Goal: Transaction & Acquisition: Purchase product/service

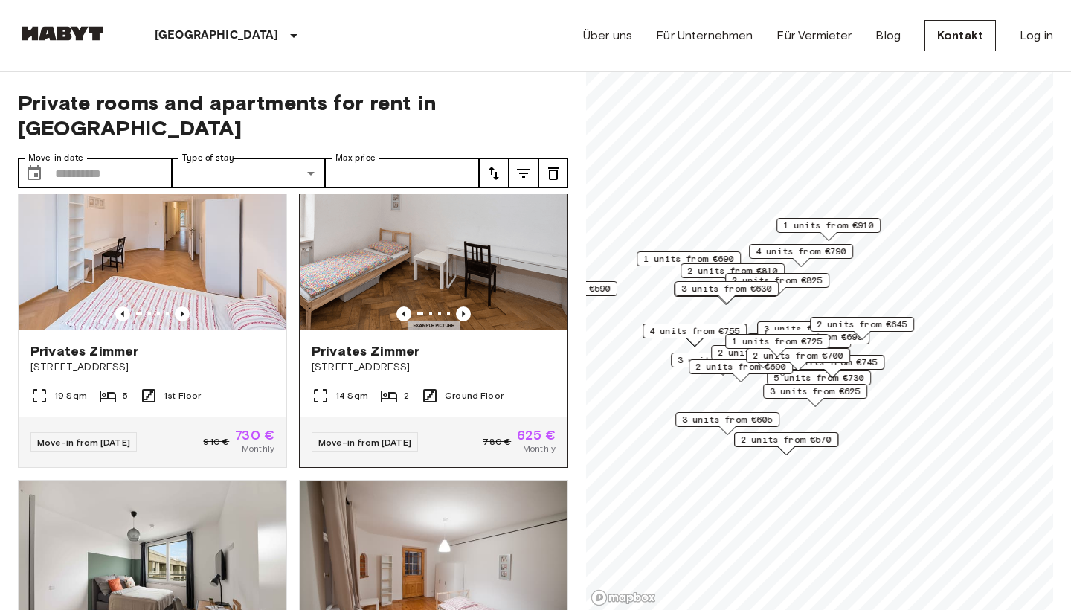
scroll to position [1371, 0]
click at [465, 306] on icon "Previous image" at bounding box center [463, 313] width 15 height 15
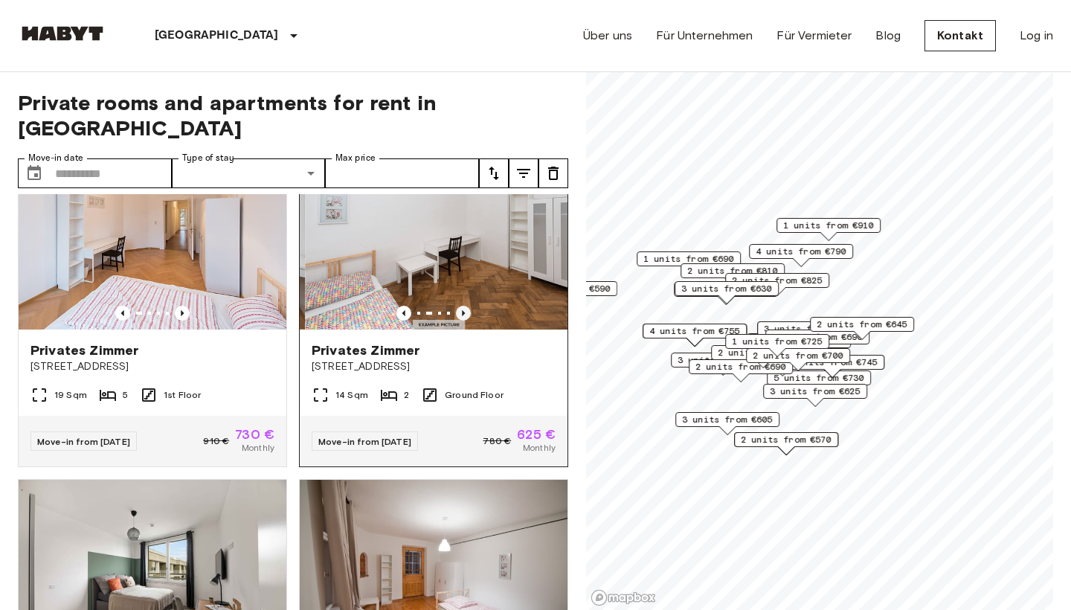
click at [465, 306] on icon "Previous image" at bounding box center [463, 313] width 15 height 15
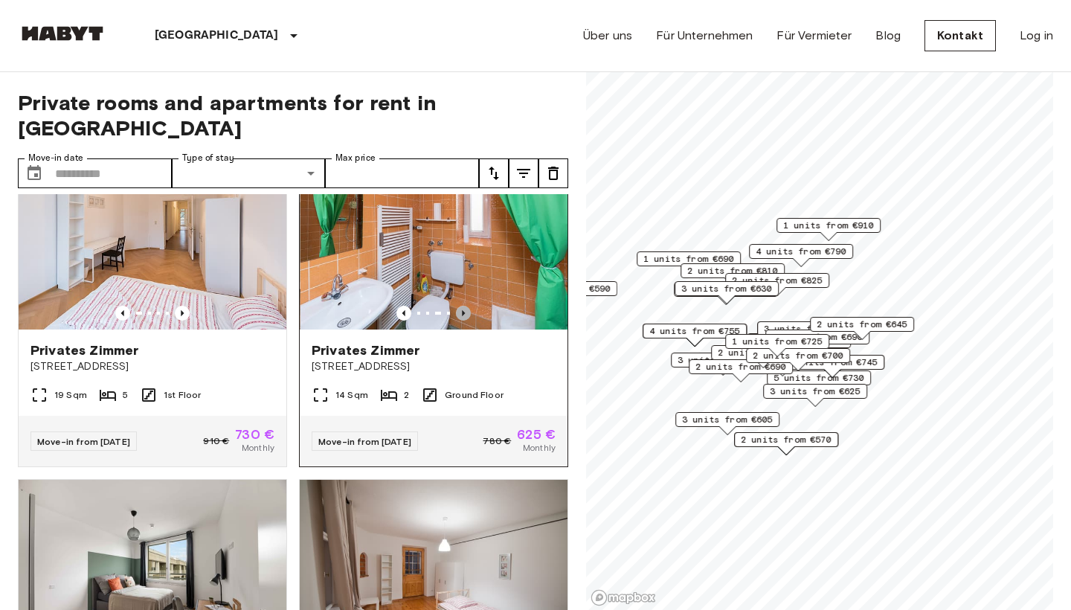
click at [465, 306] on icon "Previous image" at bounding box center [463, 313] width 15 height 15
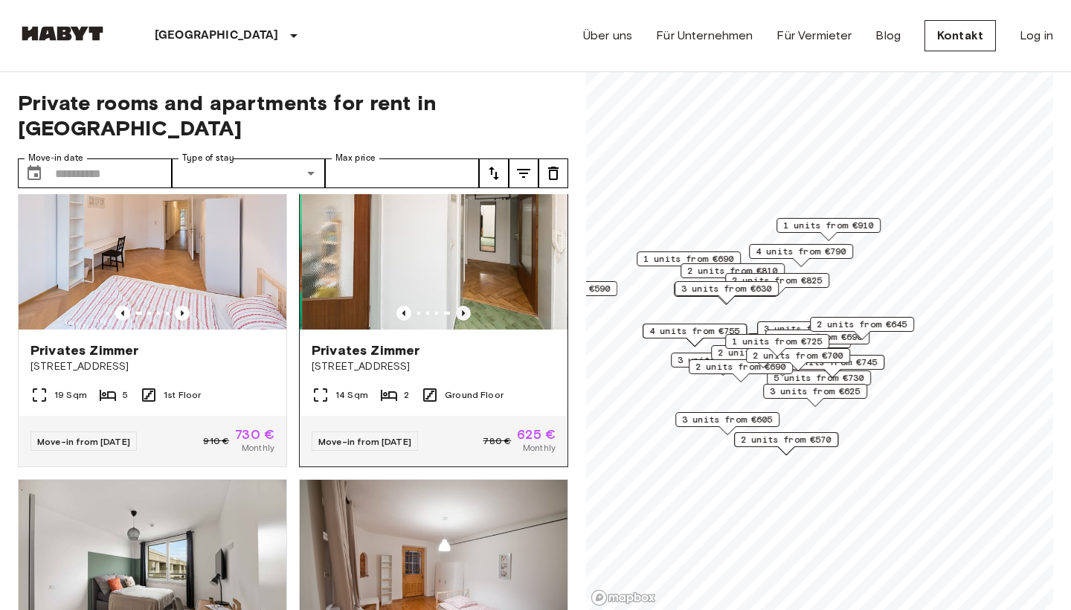
click at [465, 306] on icon "Previous image" at bounding box center [463, 313] width 15 height 15
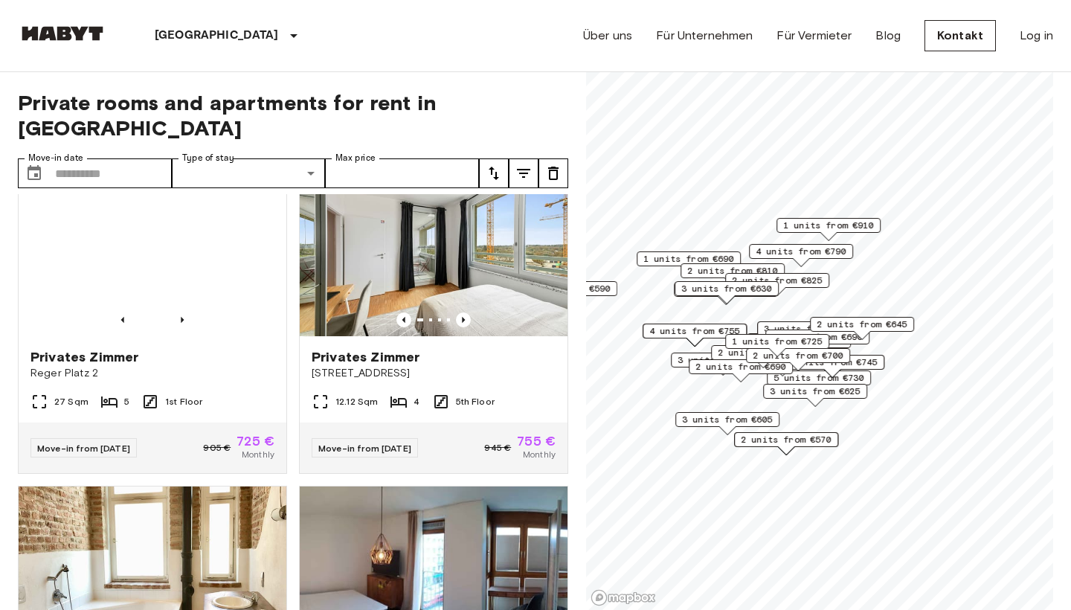
scroll to position [1973, 0]
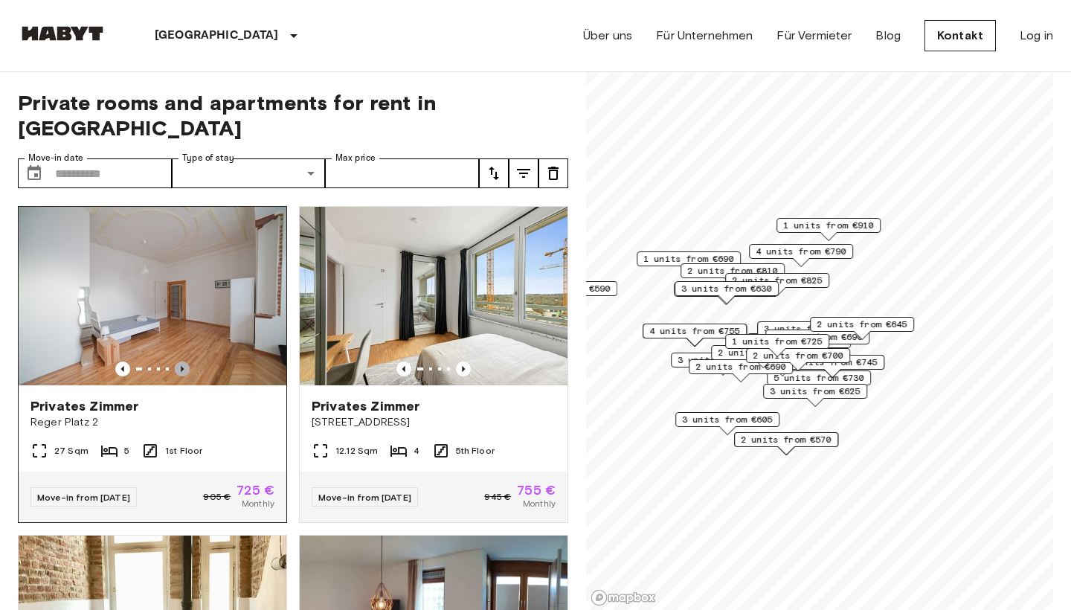
click at [181, 362] on icon "Previous image" at bounding box center [182, 369] width 15 height 15
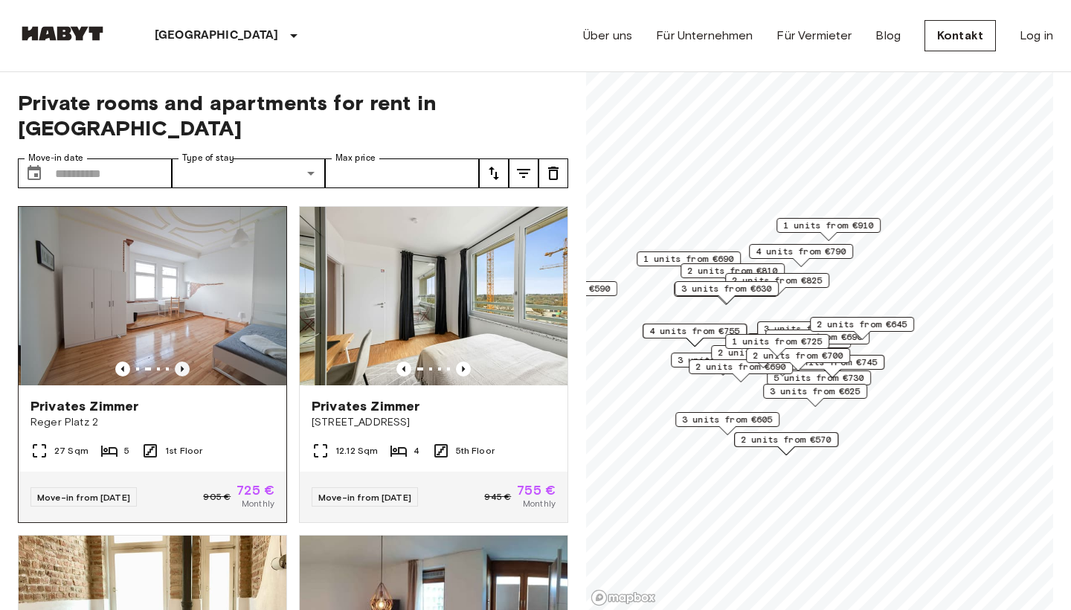
click at [181, 362] on icon "Previous image" at bounding box center [182, 369] width 15 height 15
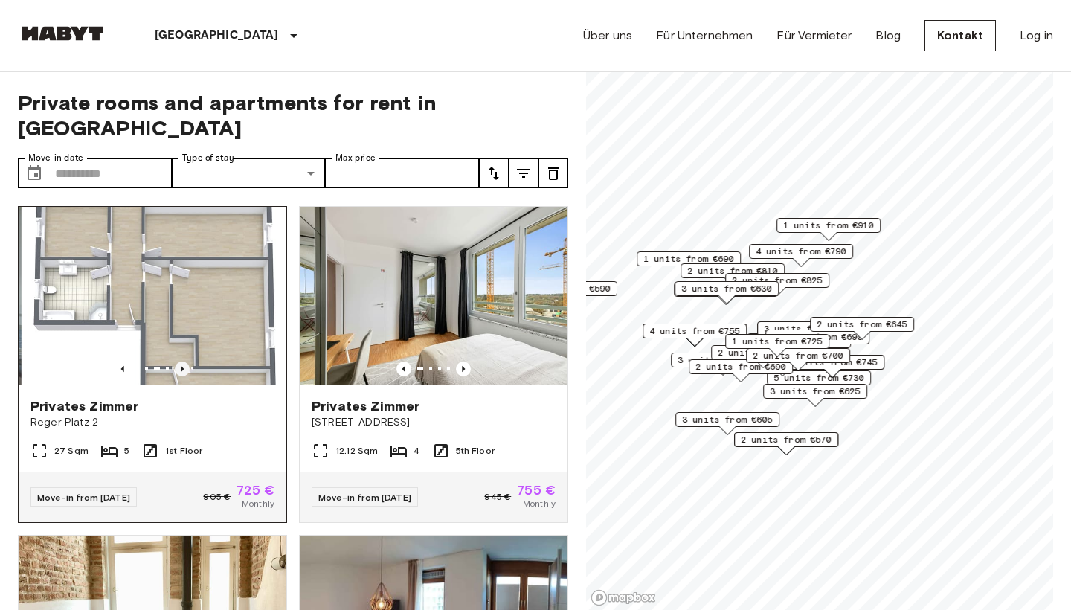
click at [181, 362] on icon "Previous image" at bounding box center [182, 369] width 15 height 15
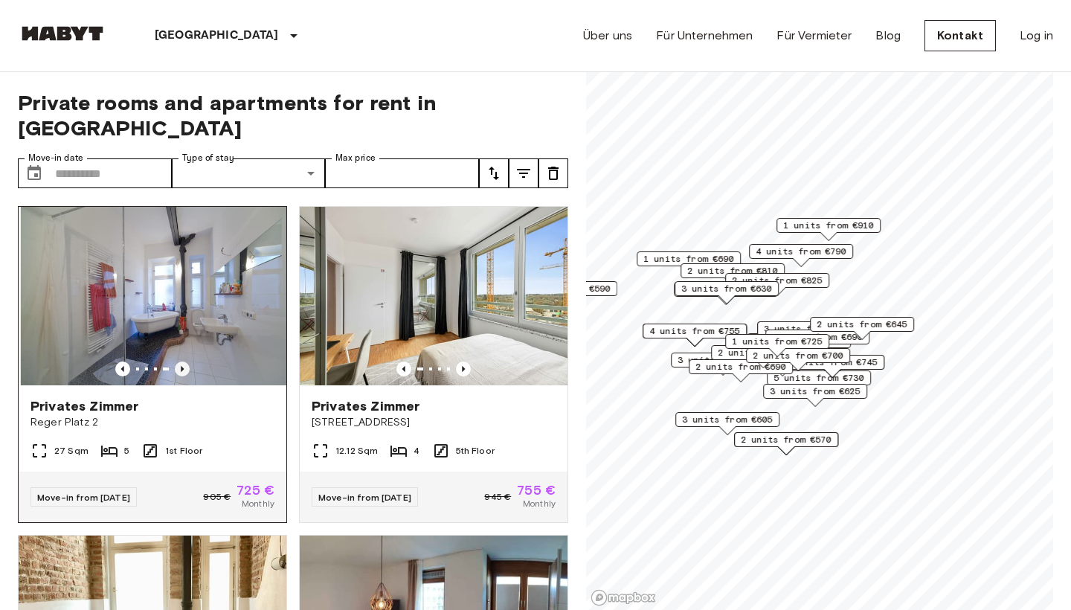
click at [181, 362] on icon "Previous image" at bounding box center [182, 369] width 15 height 15
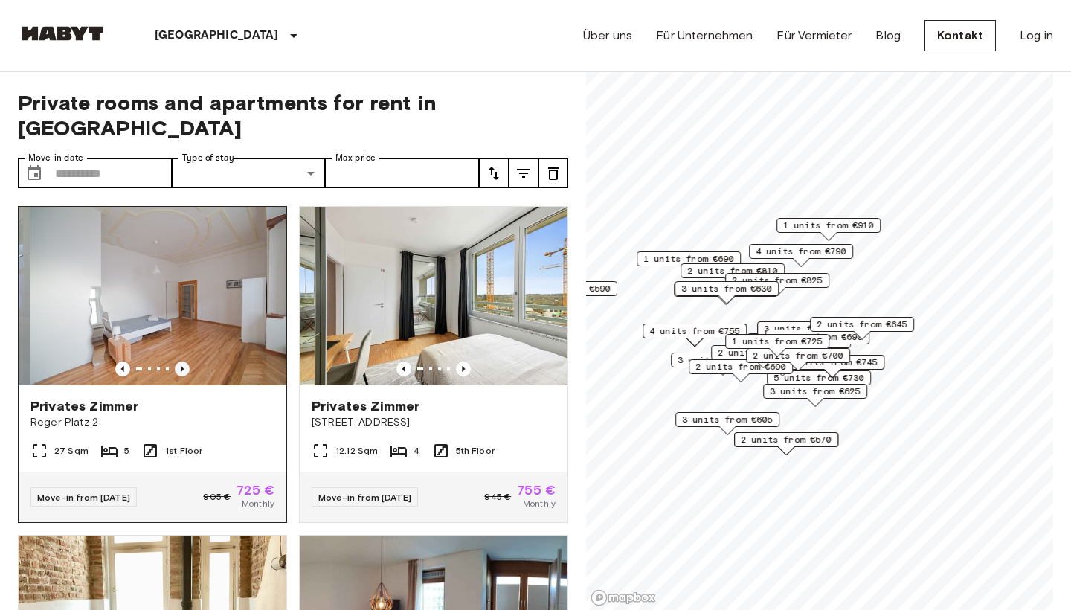
click at [181, 362] on icon "Previous image" at bounding box center [182, 369] width 15 height 15
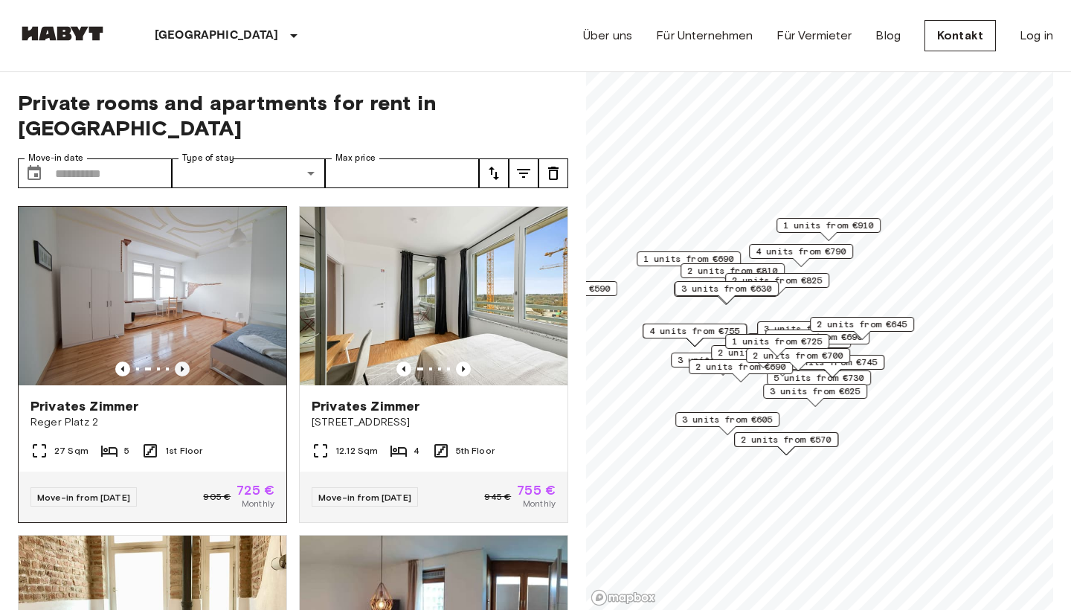
click at [181, 362] on icon "Previous image" at bounding box center [182, 369] width 15 height 15
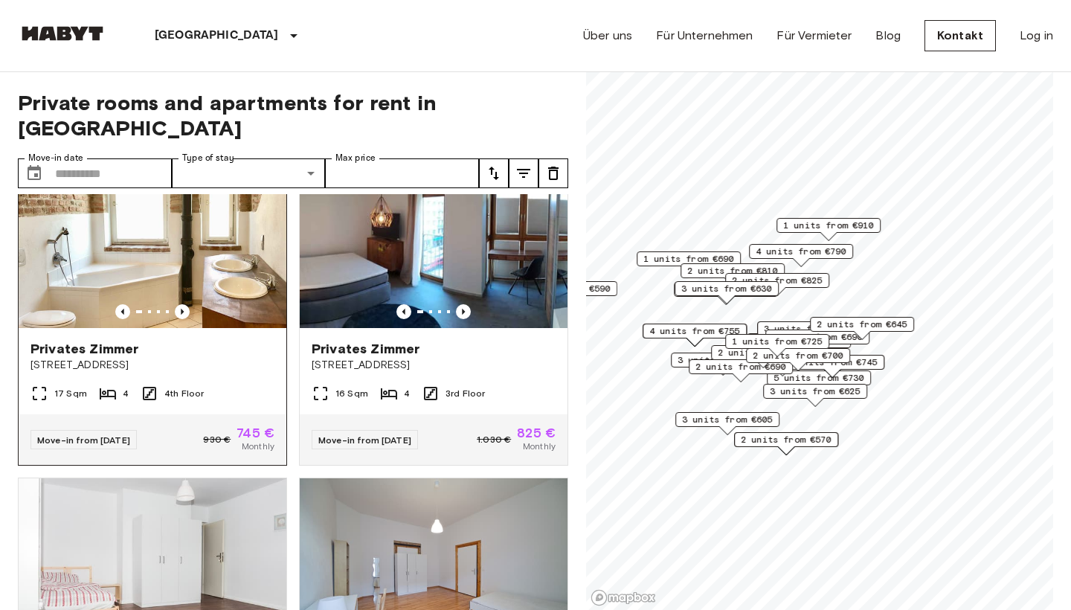
scroll to position [2660, 0]
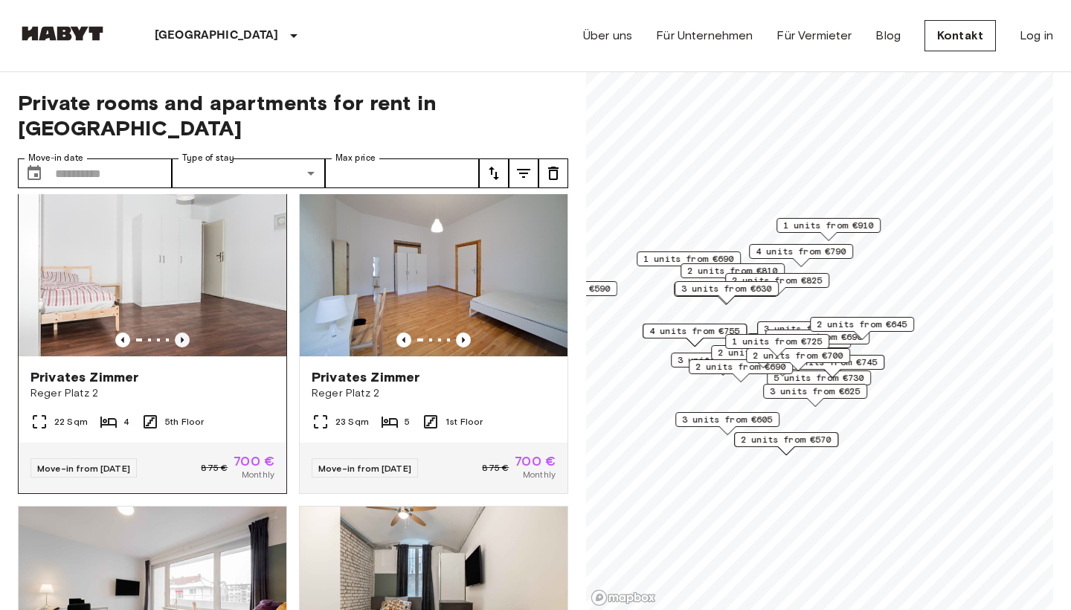
click at [183, 333] on icon "Previous image" at bounding box center [182, 340] width 15 height 15
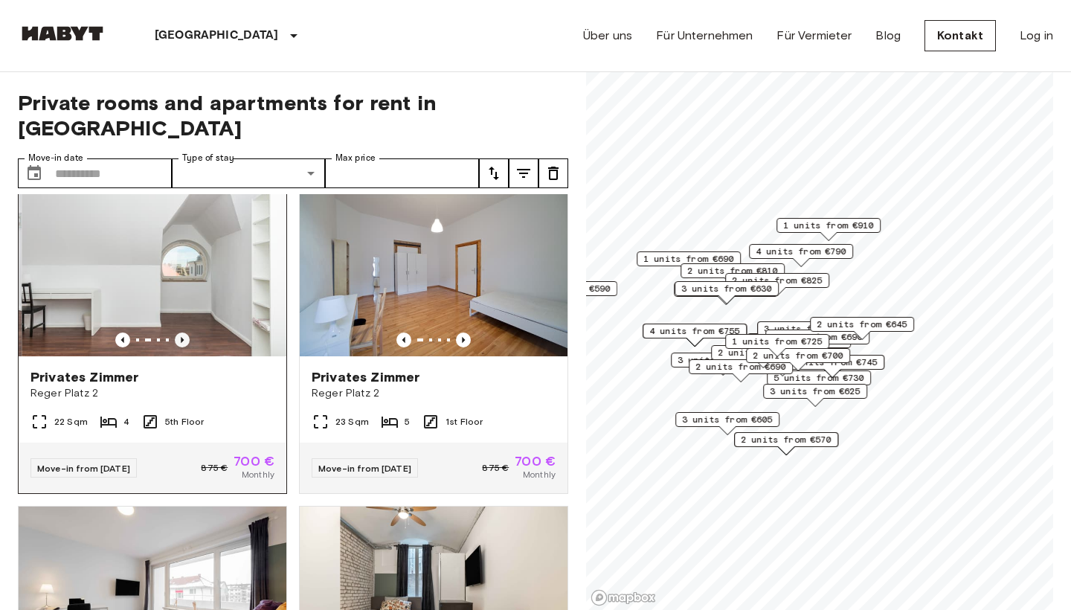
click at [183, 333] on icon "Previous image" at bounding box center [182, 340] width 15 height 15
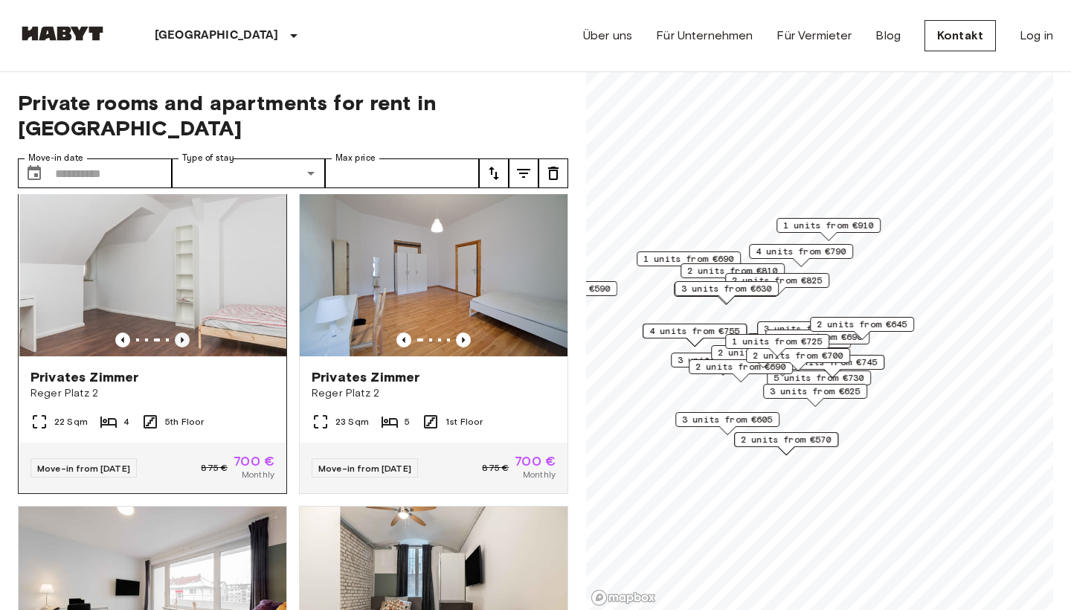
click at [183, 333] on icon "Previous image" at bounding box center [182, 340] width 15 height 15
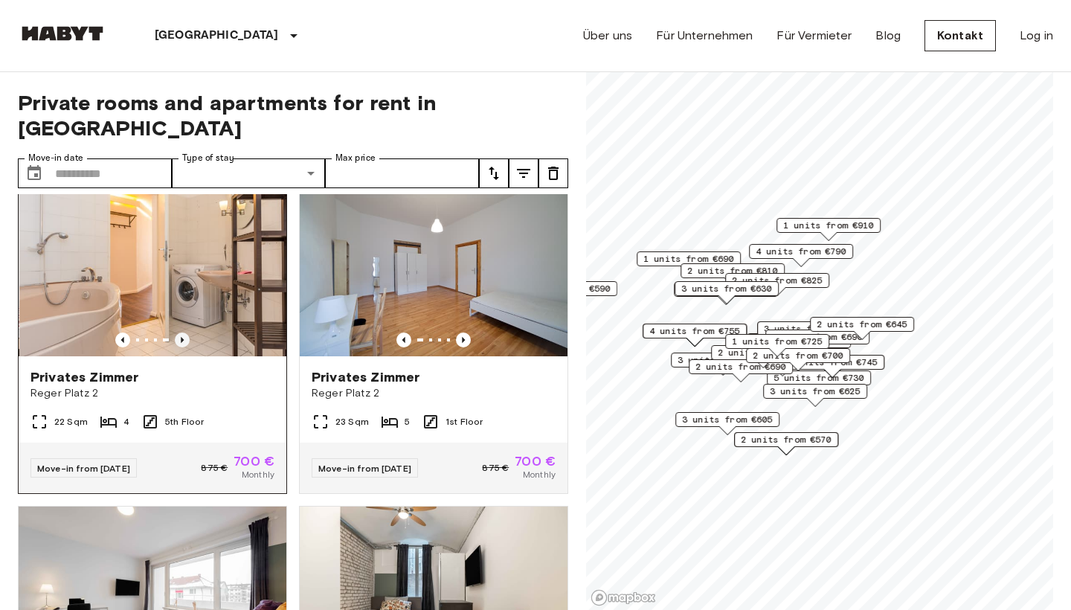
click at [183, 333] on icon "Previous image" at bounding box center [182, 340] width 15 height 15
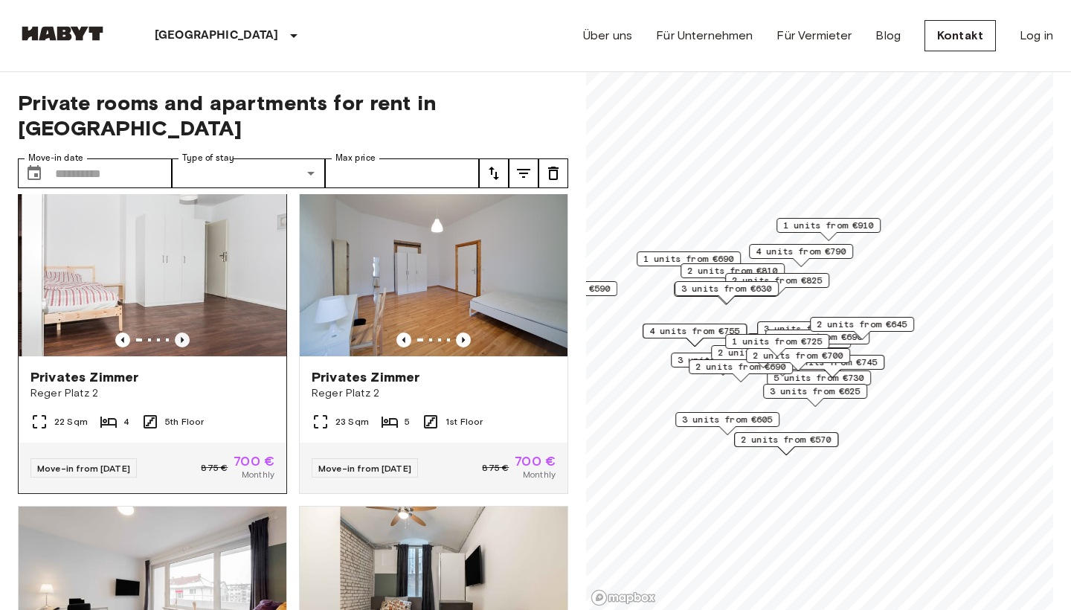
click at [183, 333] on icon "Previous image" at bounding box center [182, 340] width 15 height 15
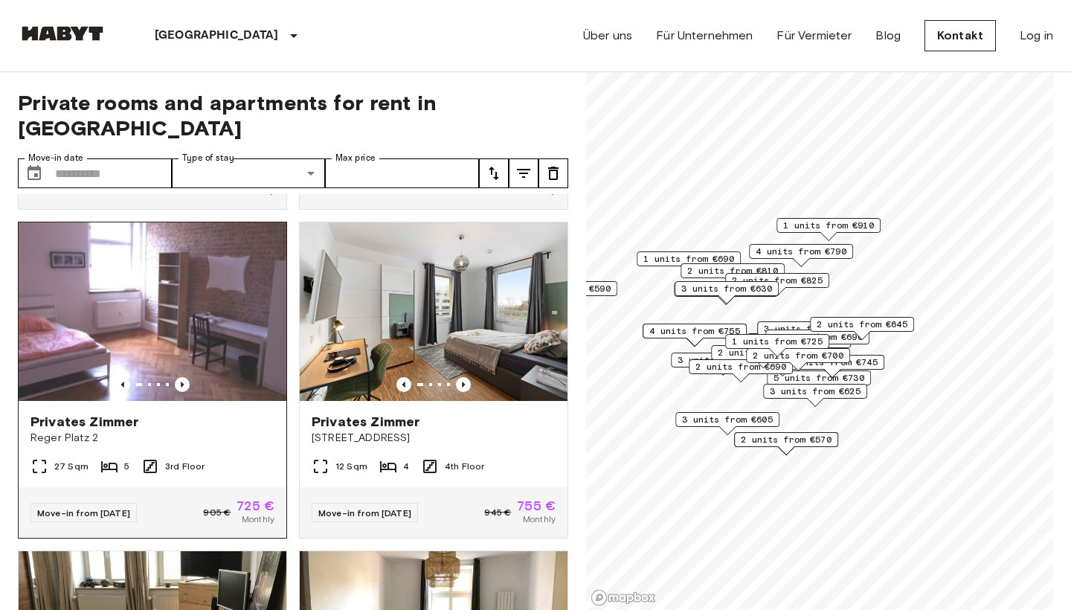
scroll to position [4263, 0]
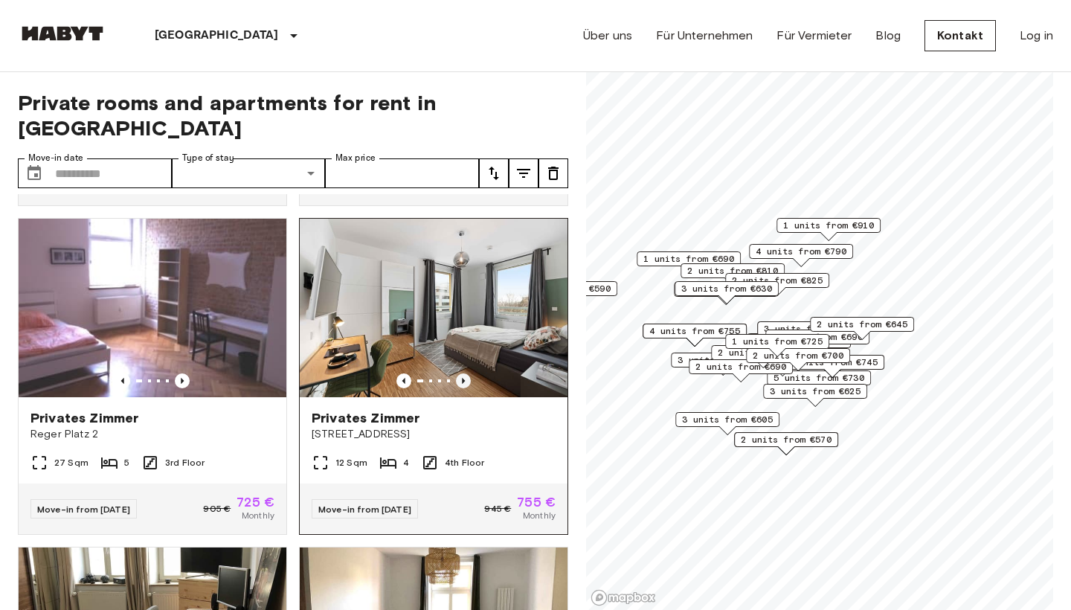
click at [464, 373] on icon "Previous image" at bounding box center [463, 380] width 15 height 15
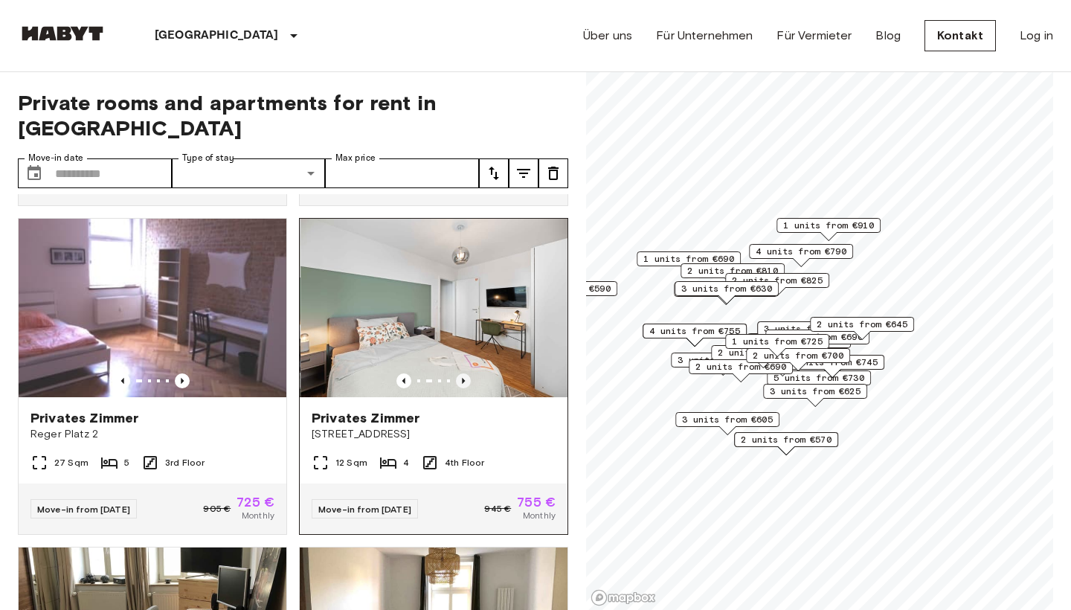
click at [464, 373] on icon "Previous image" at bounding box center [463, 380] width 15 height 15
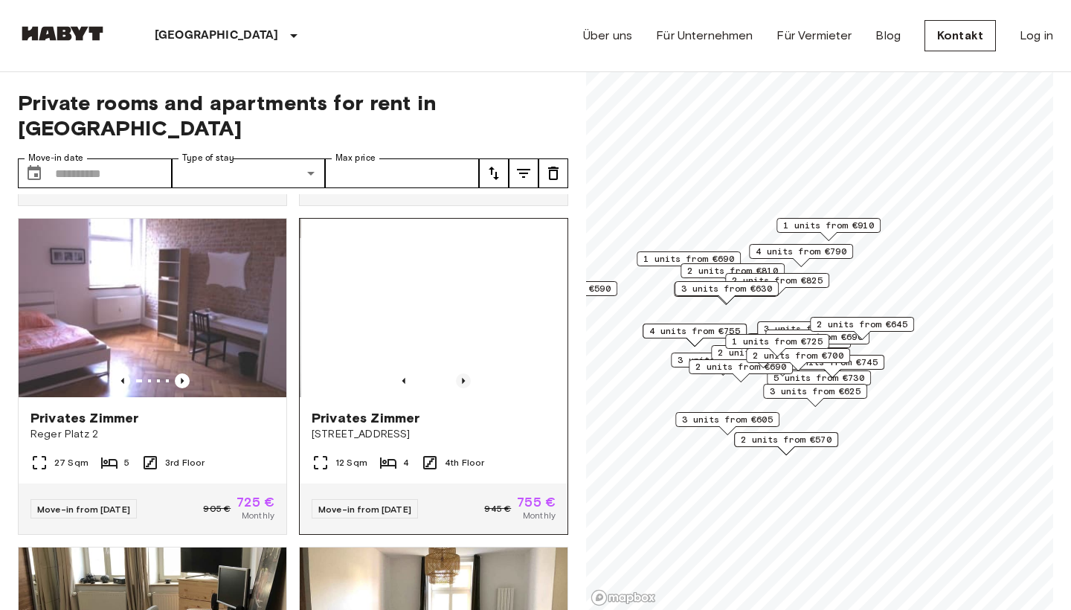
click at [464, 373] on icon "Previous image" at bounding box center [463, 380] width 15 height 15
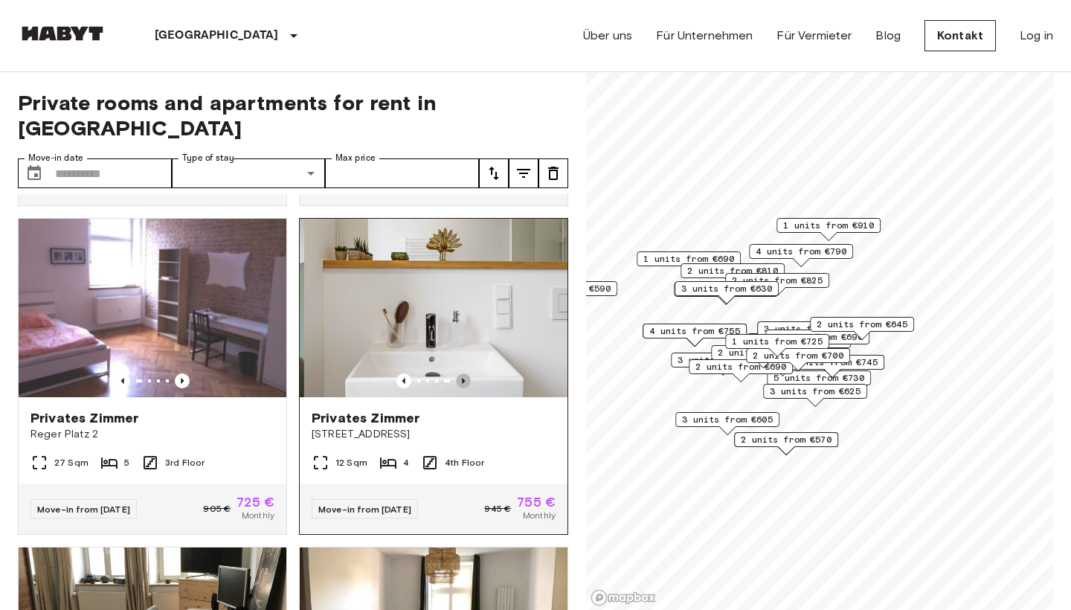
click at [464, 373] on icon "Previous image" at bounding box center [463, 380] width 15 height 15
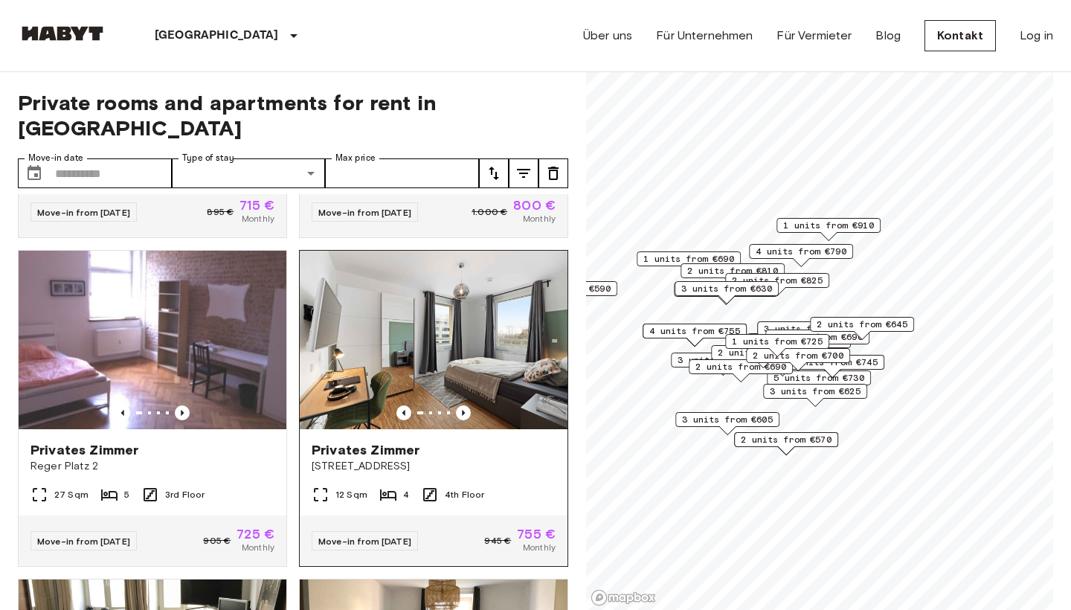
scroll to position [4218, 0]
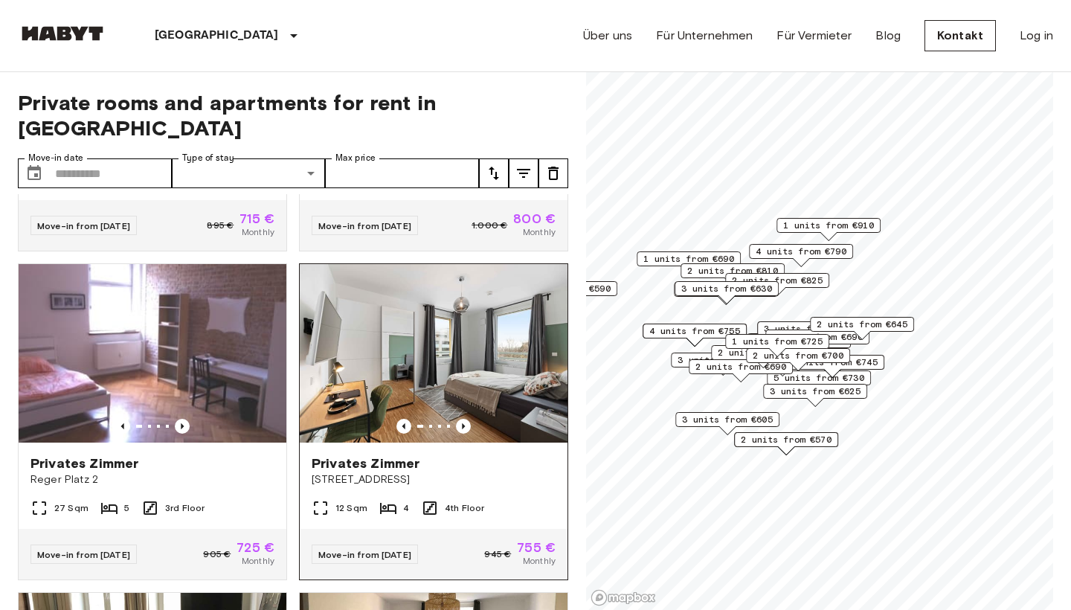
click at [469, 327] on img at bounding box center [434, 353] width 268 height 179
click at [491, 167] on icon "tune" at bounding box center [494, 173] width 10 height 13
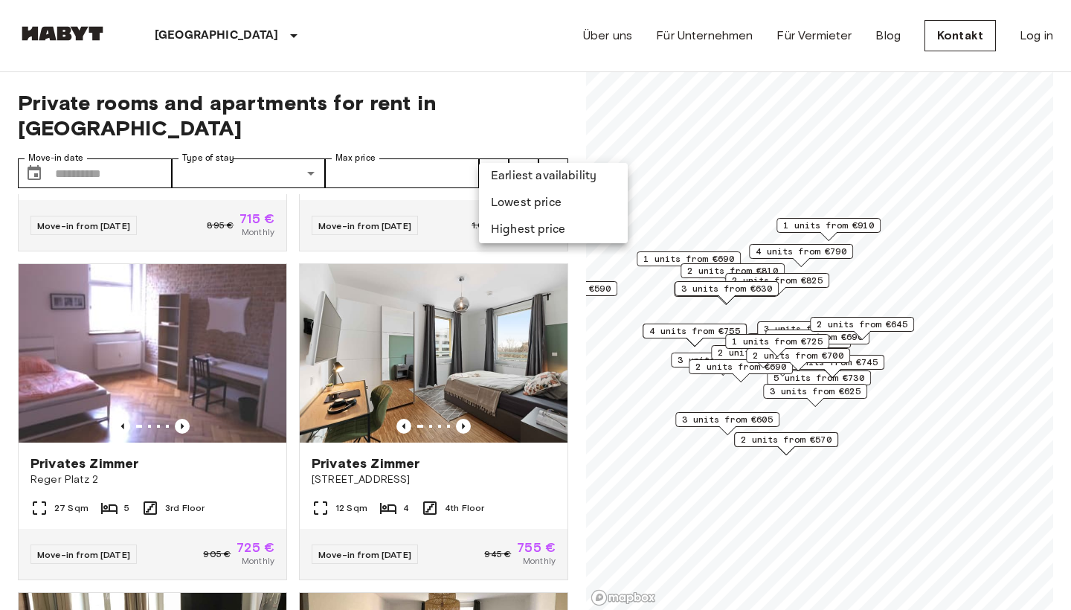
click at [519, 204] on li "Lowest price" at bounding box center [553, 203] width 149 height 27
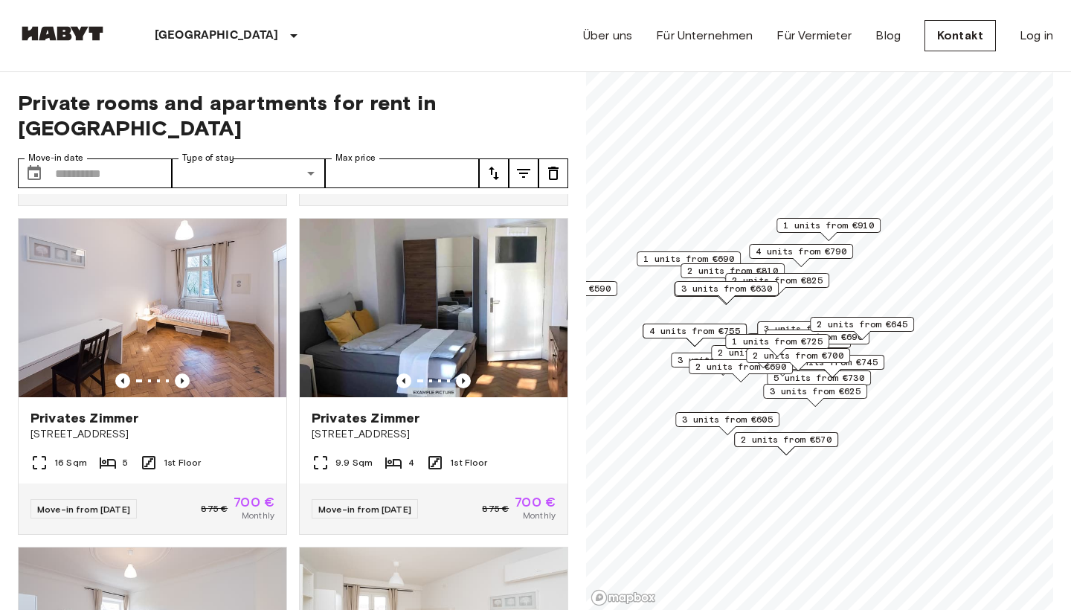
scroll to position [4282, 0]
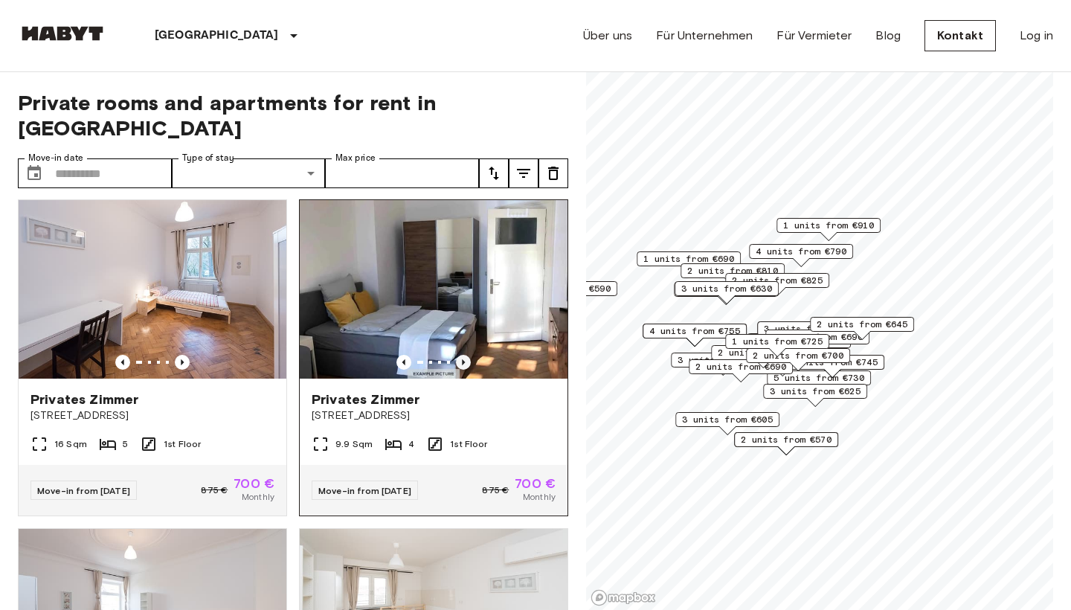
click at [466, 355] on icon "Previous image" at bounding box center [463, 362] width 15 height 15
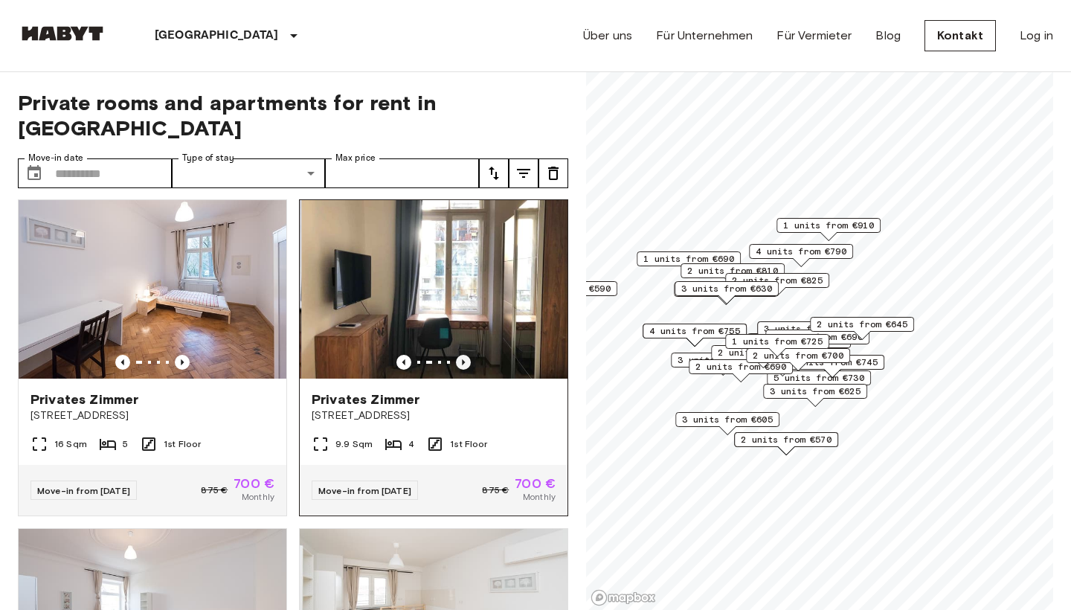
click at [466, 355] on icon "Previous image" at bounding box center [463, 362] width 15 height 15
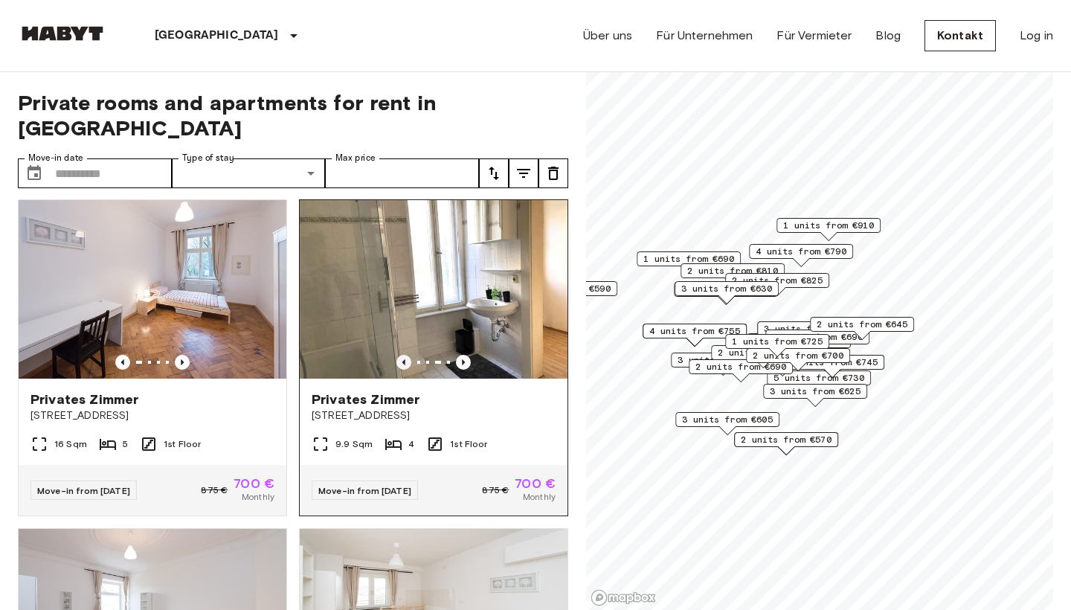
click at [408, 355] on icon "Previous image" at bounding box center [404, 362] width 15 height 15
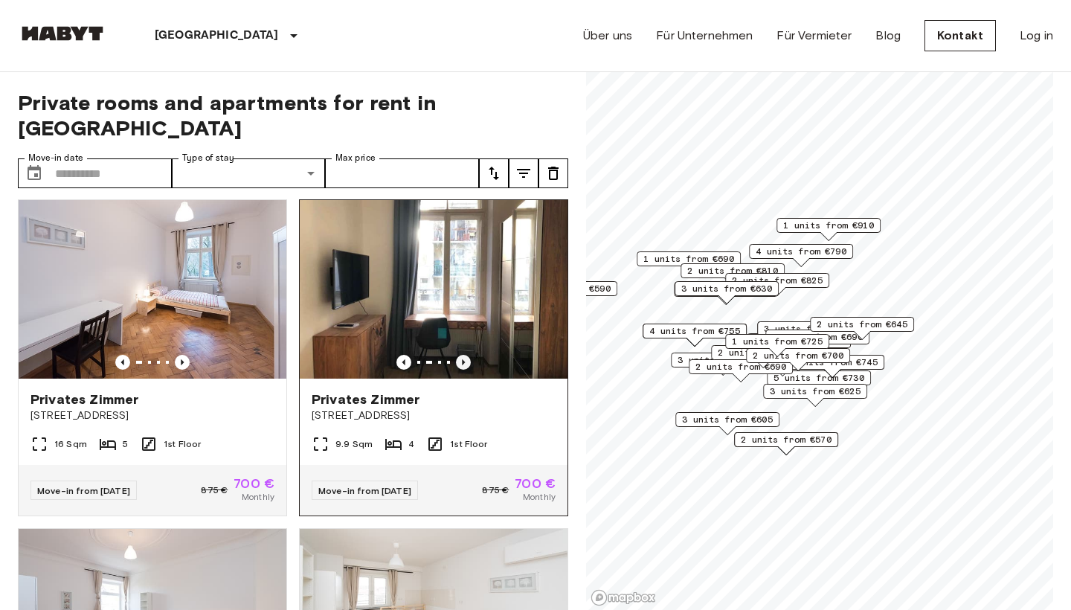
click at [461, 355] on icon "Previous image" at bounding box center [463, 362] width 15 height 15
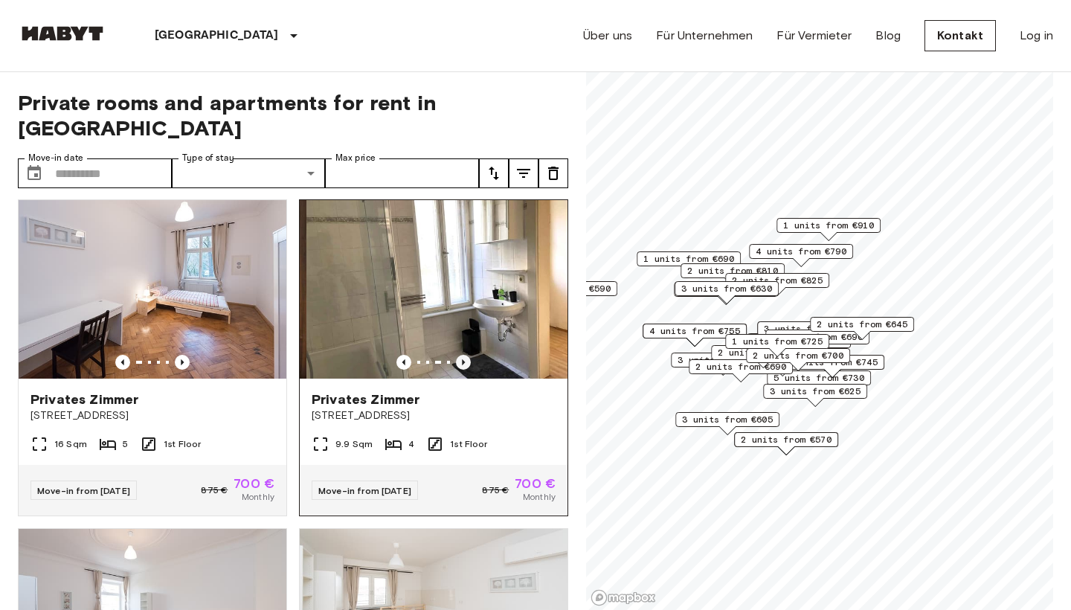
click at [461, 355] on icon "Previous image" at bounding box center [463, 362] width 15 height 15
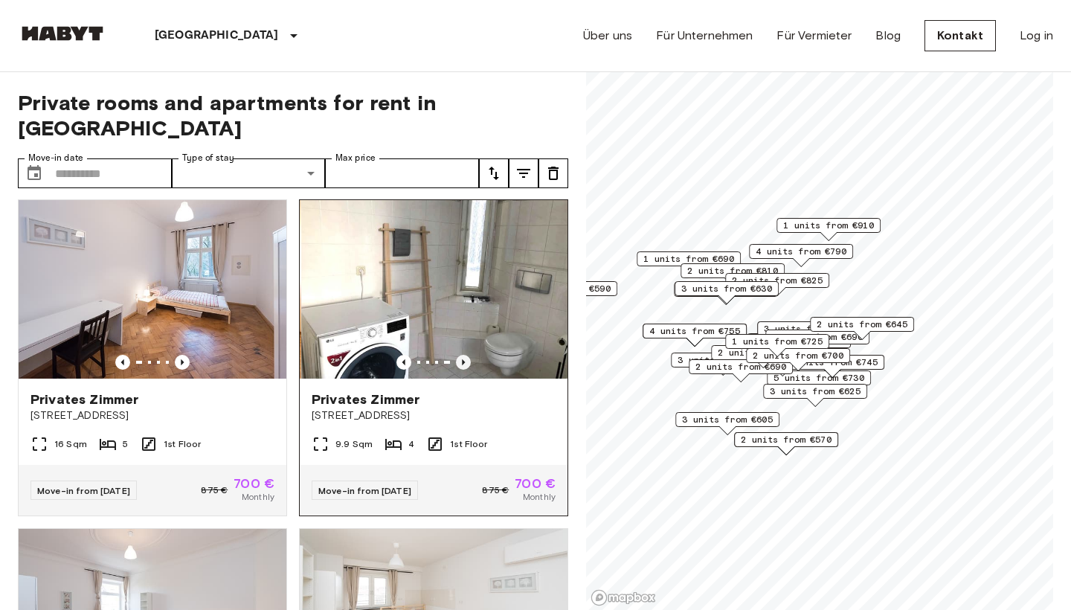
click at [461, 355] on icon "Previous image" at bounding box center [463, 362] width 15 height 15
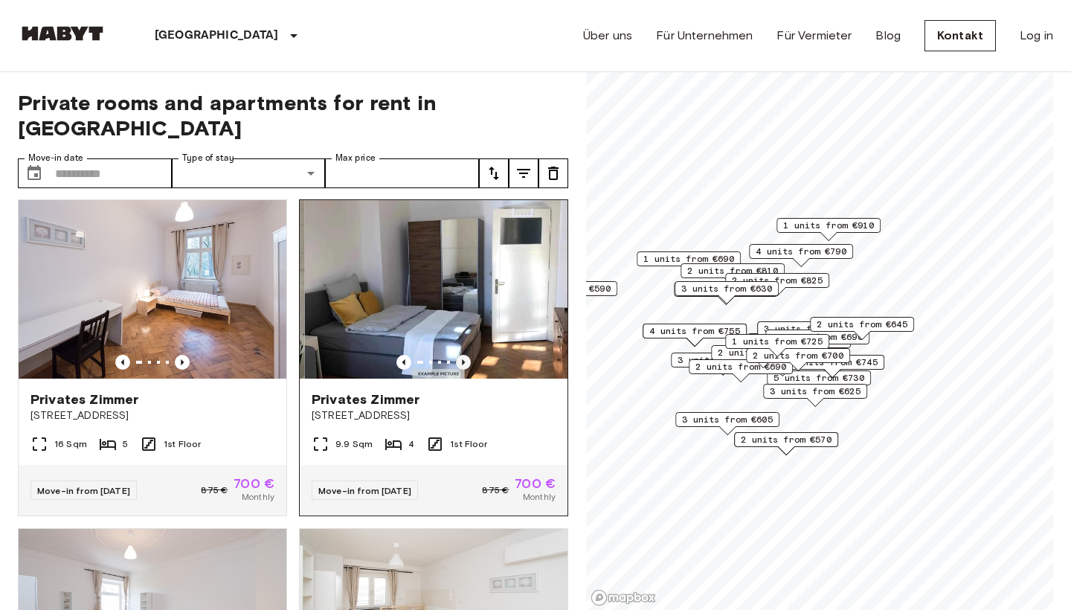
click at [461, 355] on icon "Previous image" at bounding box center [463, 362] width 15 height 15
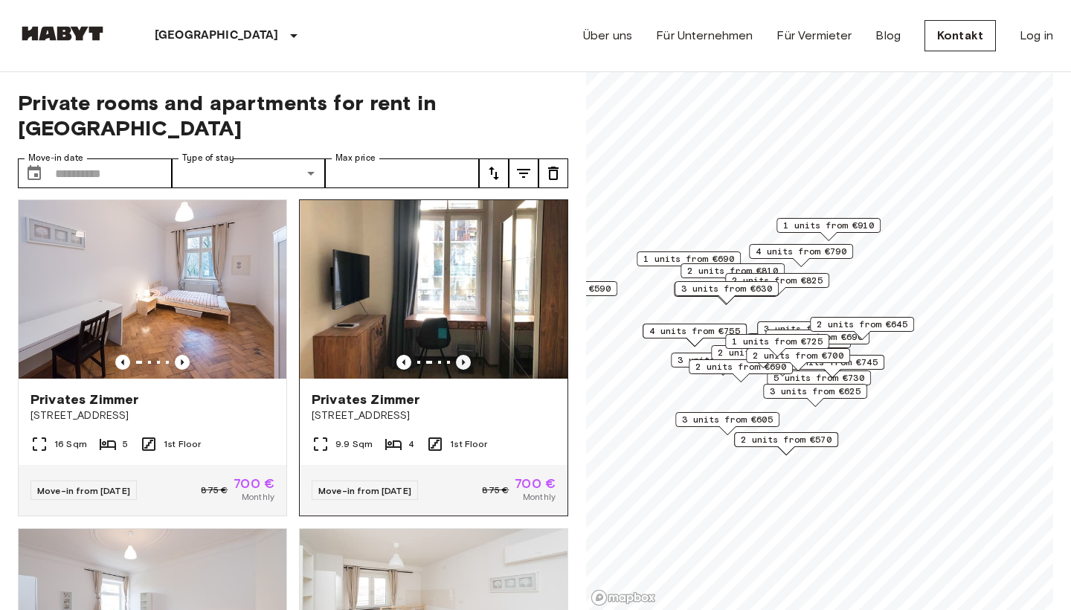
click at [461, 355] on icon "Previous image" at bounding box center [463, 362] width 15 height 15
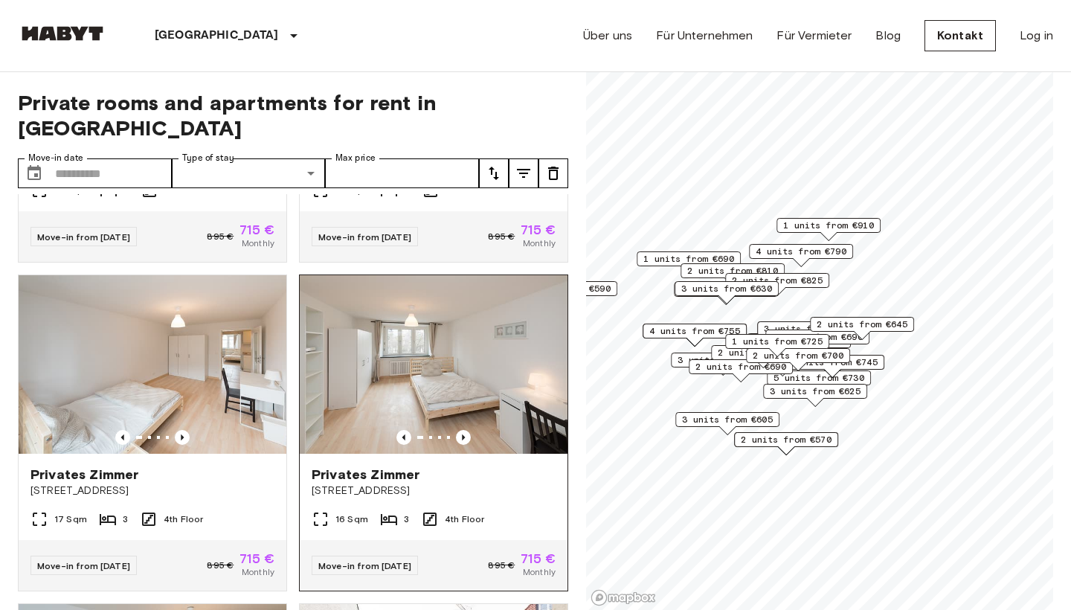
scroll to position [5505, 0]
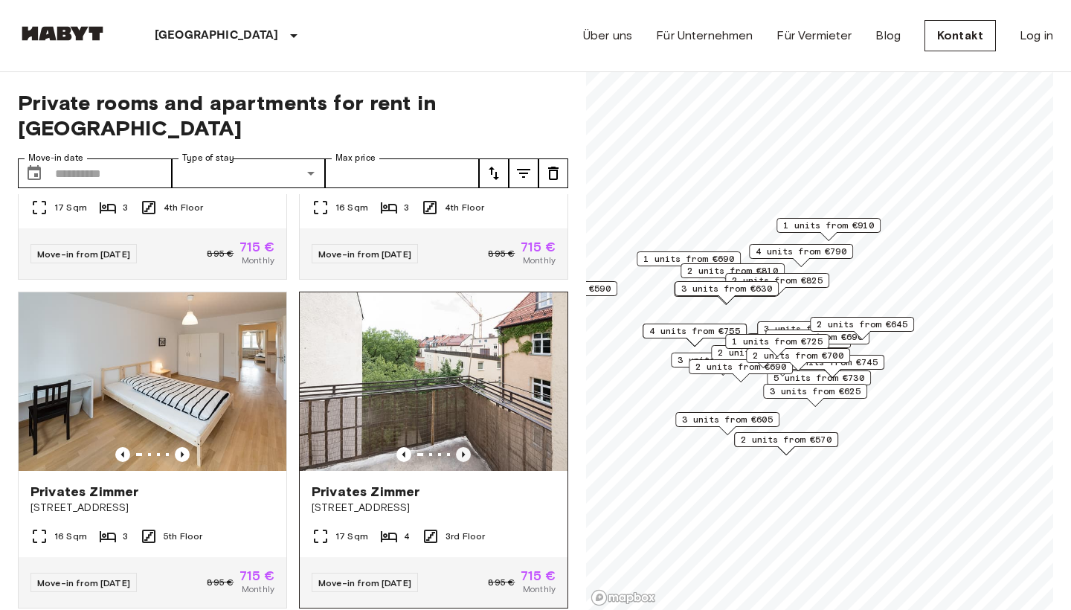
click at [465, 447] on icon "Previous image" at bounding box center [463, 454] width 15 height 15
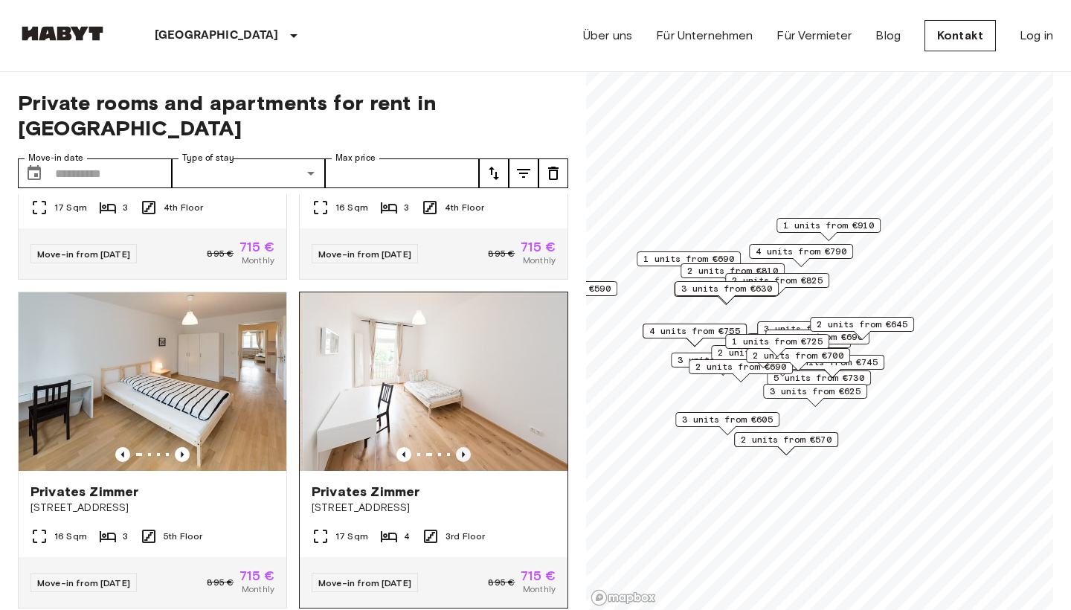
click at [465, 447] on icon "Previous image" at bounding box center [463, 454] width 15 height 15
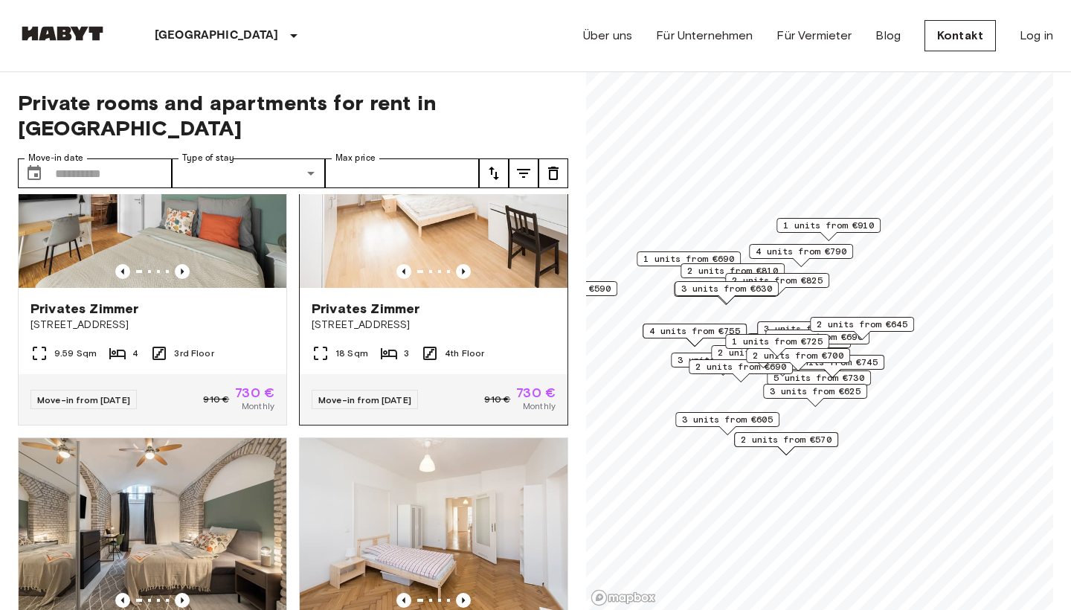
scroll to position [7504, 0]
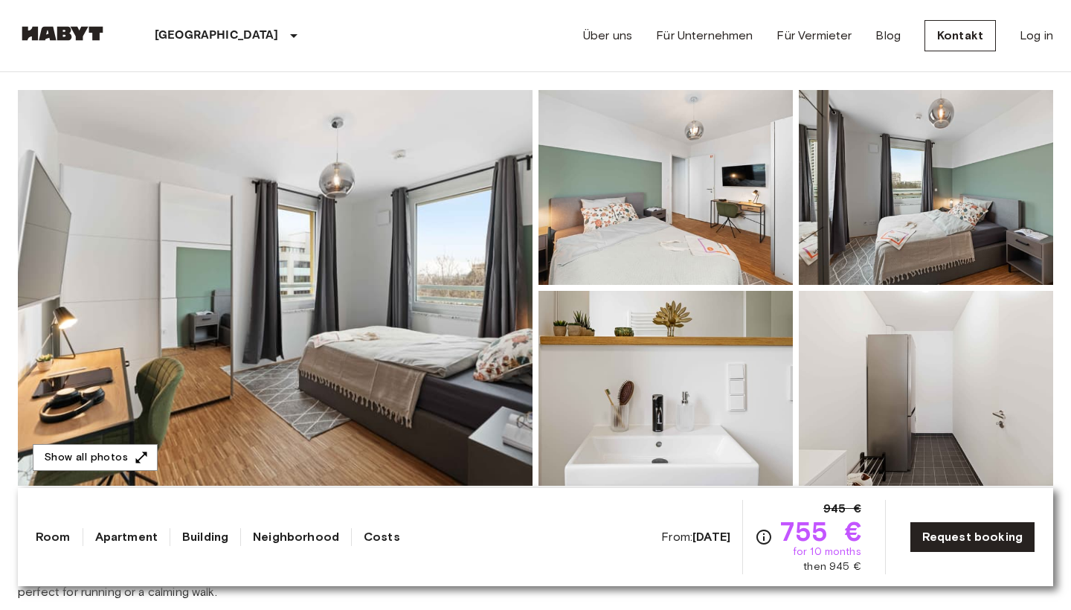
scroll to position [159, 0]
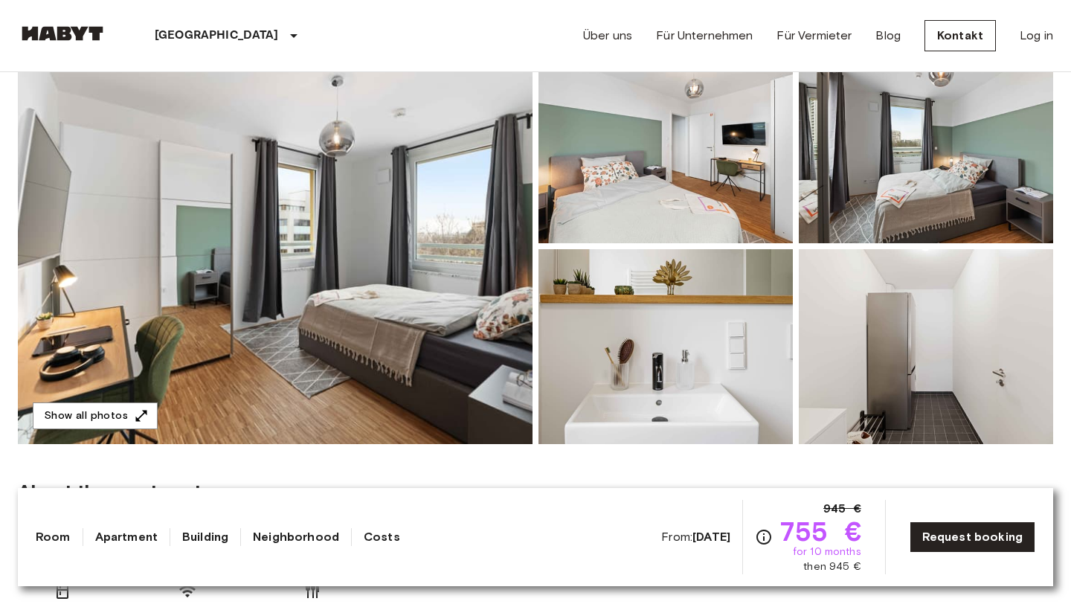
click at [456, 246] on img at bounding box center [275, 246] width 515 height 396
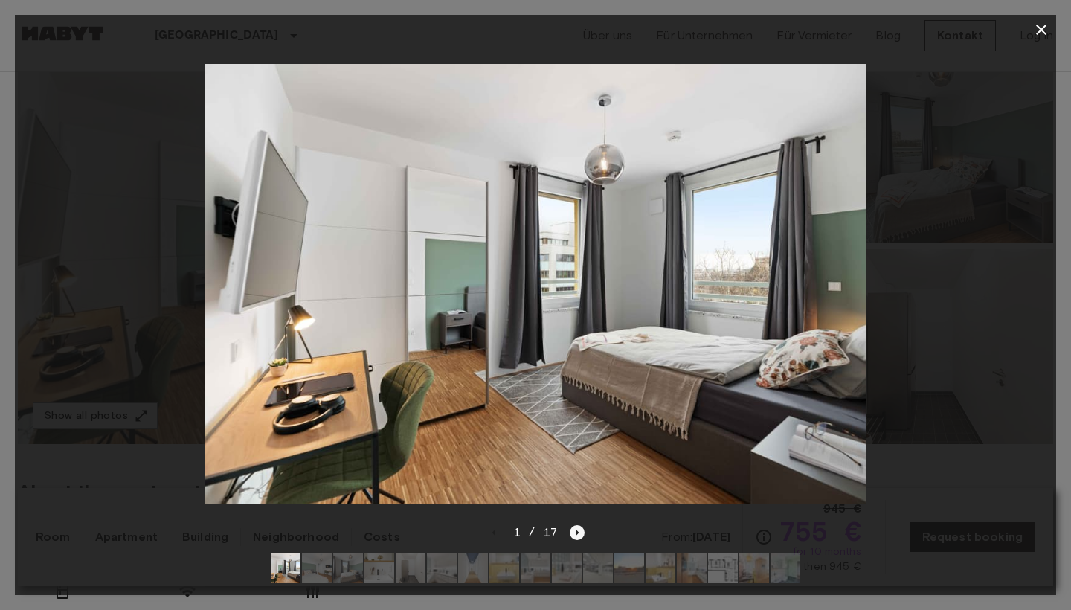
click at [579, 533] on icon "Next image" at bounding box center [577, 532] width 15 height 15
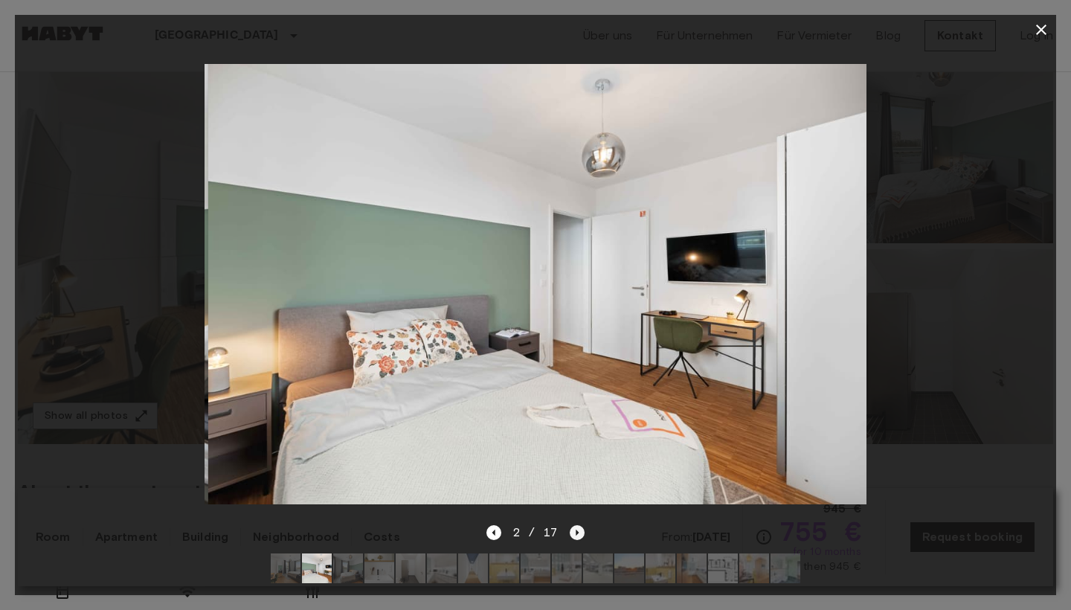
click at [579, 533] on icon "Next image" at bounding box center [577, 532] width 15 height 15
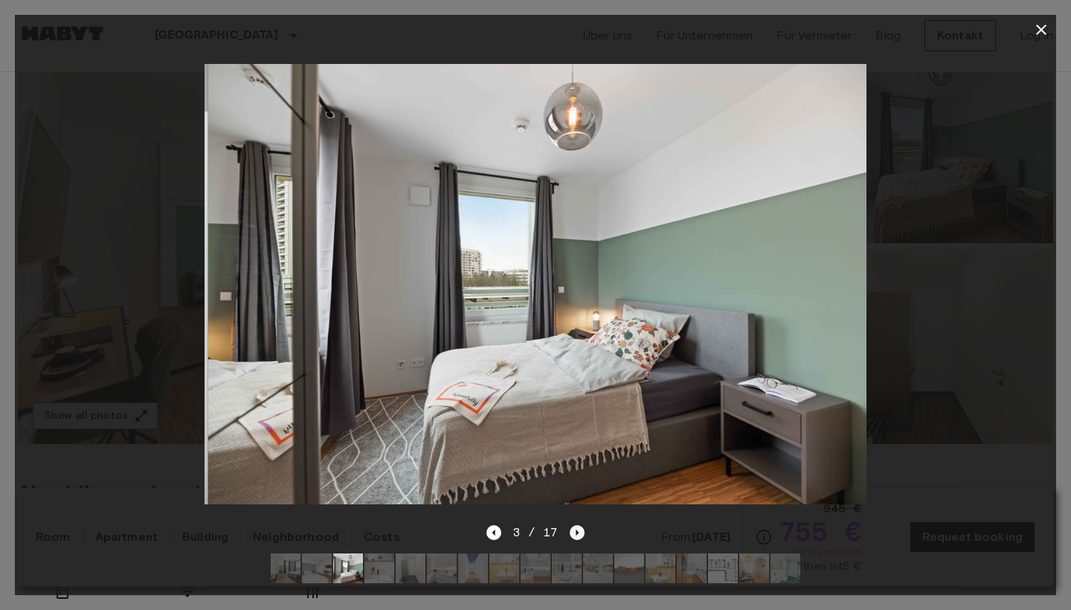
click at [579, 533] on icon "Next image" at bounding box center [577, 532] width 15 height 15
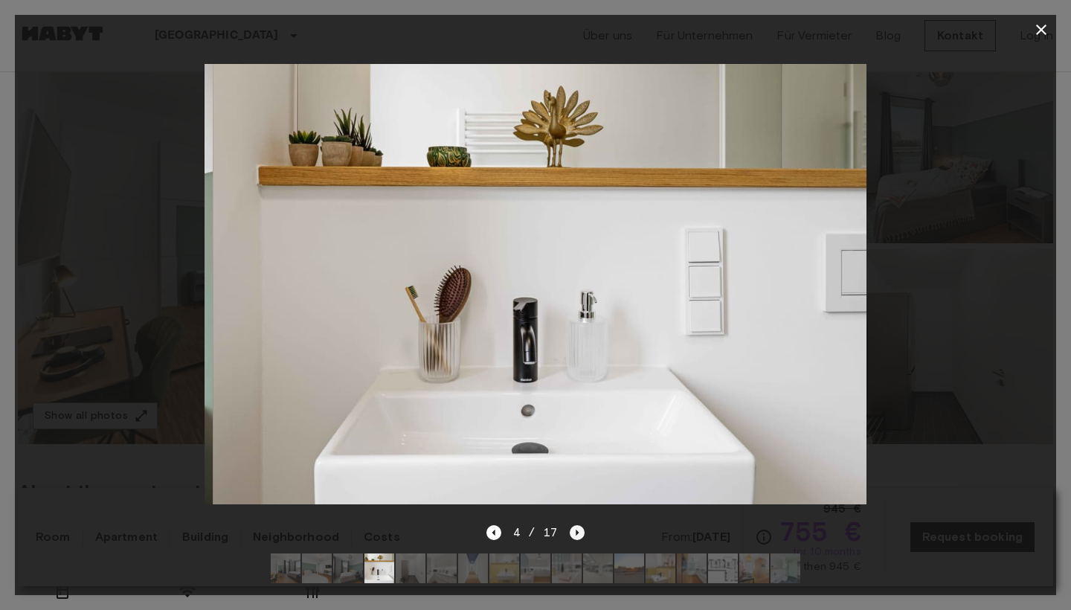
click at [579, 533] on icon "Next image" at bounding box center [577, 532] width 15 height 15
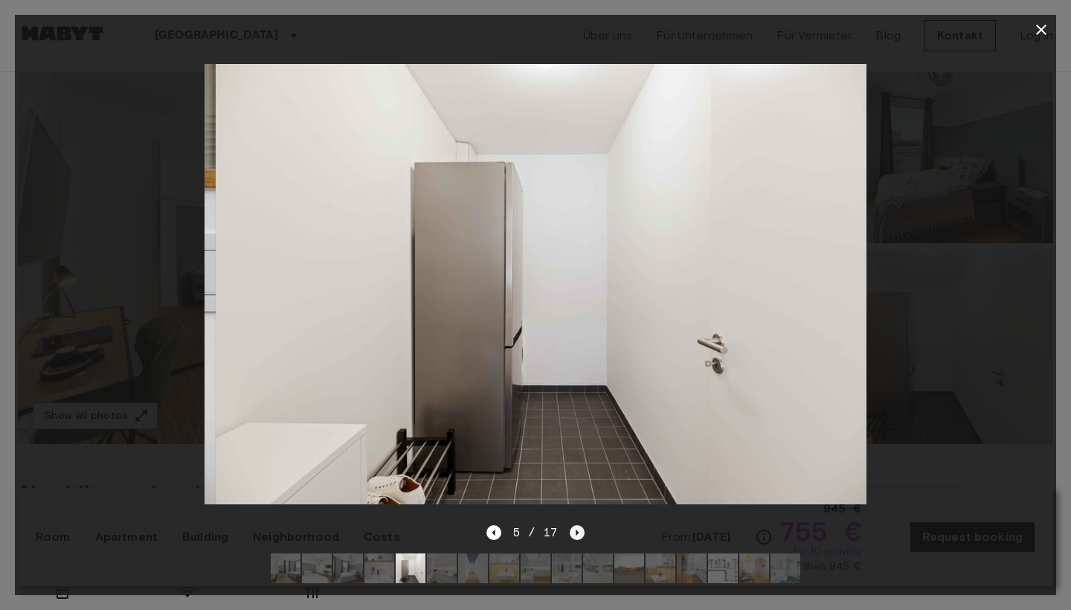
click at [579, 533] on icon "Next image" at bounding box center [577, 532] width 15 height 15
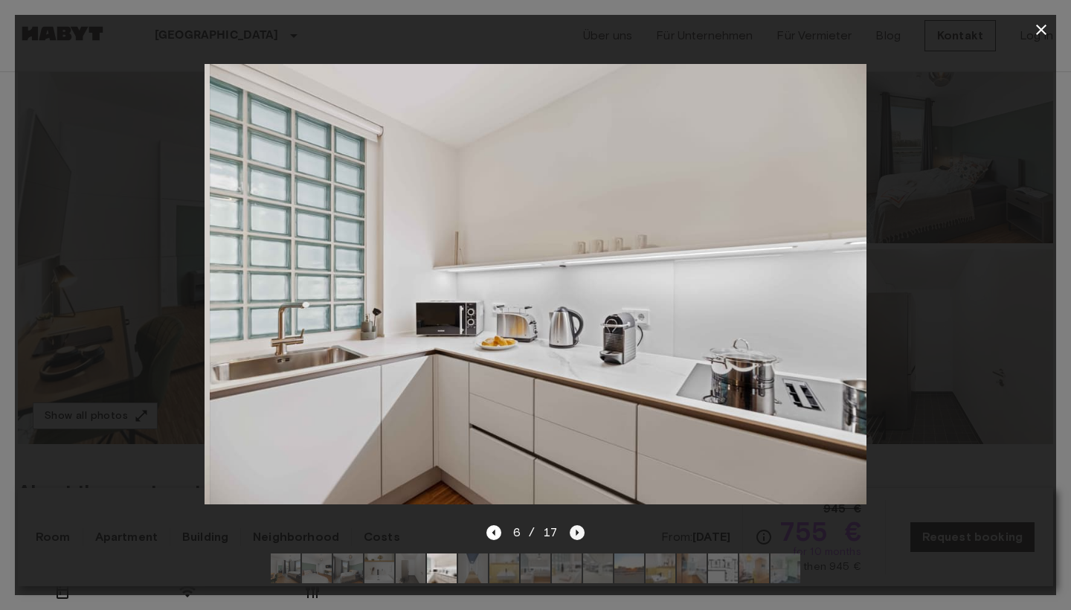
click at [579, 533] on icon "Next image" at bounding box center [577, 532] width 15 height 15
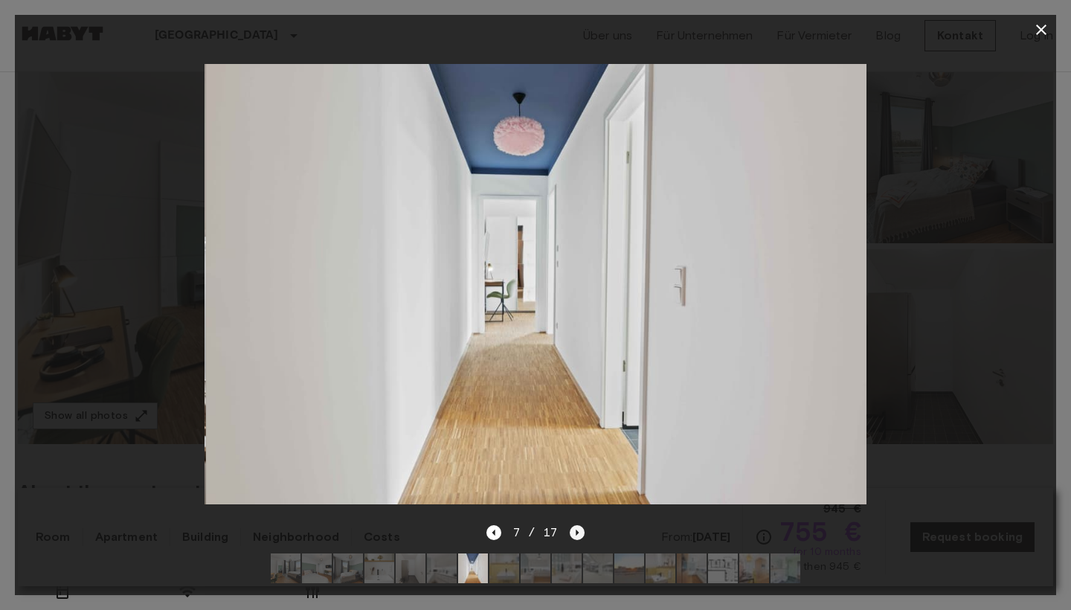
click at [579, 533] on icon "Next image" at bounding box center [577, 532] width 15 height 15
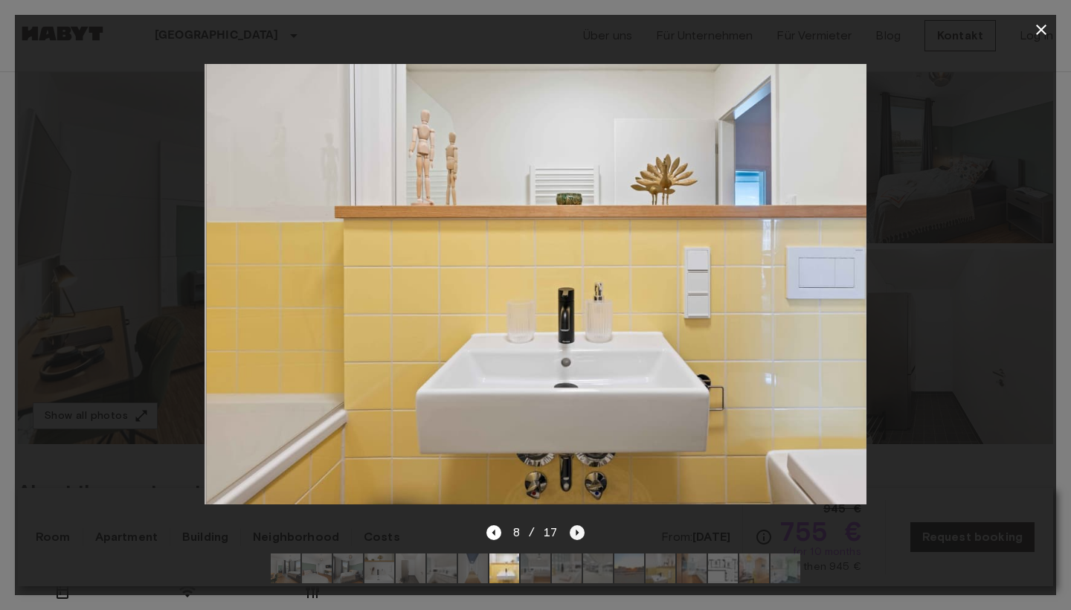
click at [579, 533] on icon "Next image" at bounding box center [577, 532] width 15 height 15
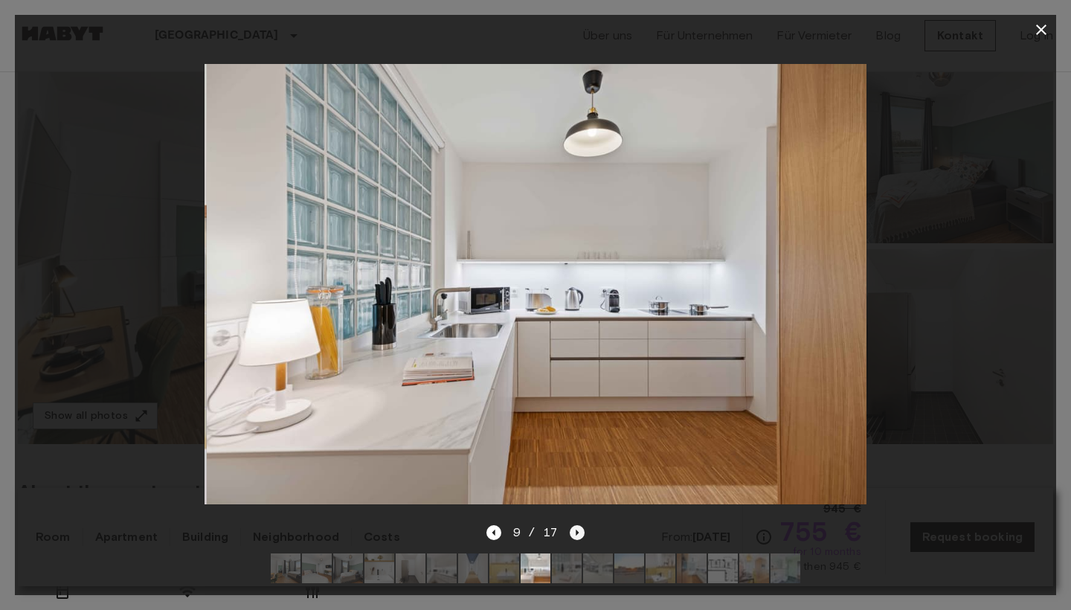
click at [579, 533] on icon "Next image" at bounding box center [577, 532] width 15 height 15
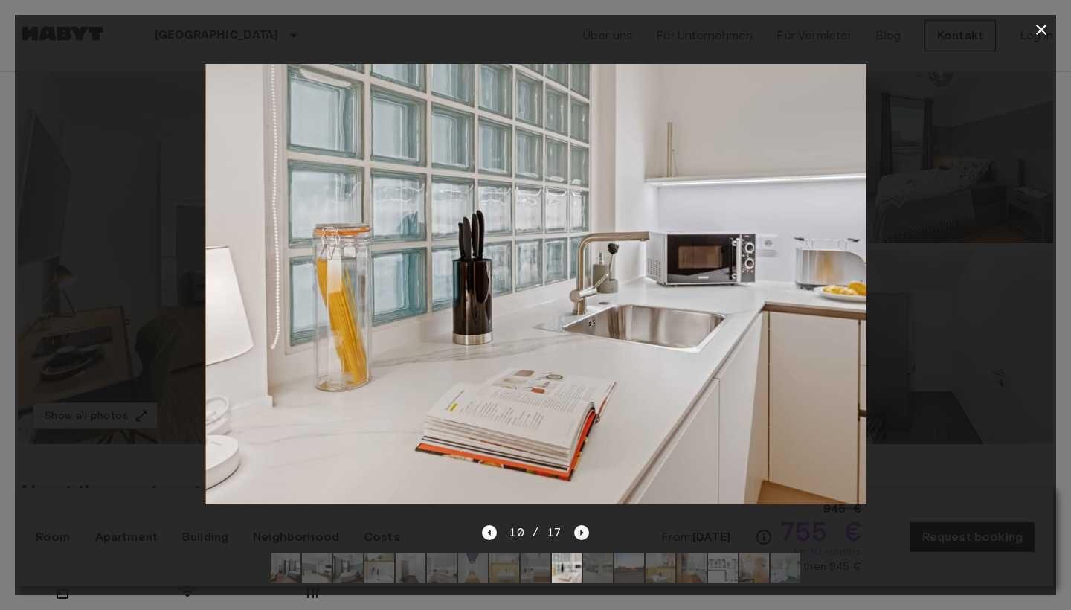
click at [579, 533] on icon "Next image" at bounding box center [581, 532] width 15 height 15
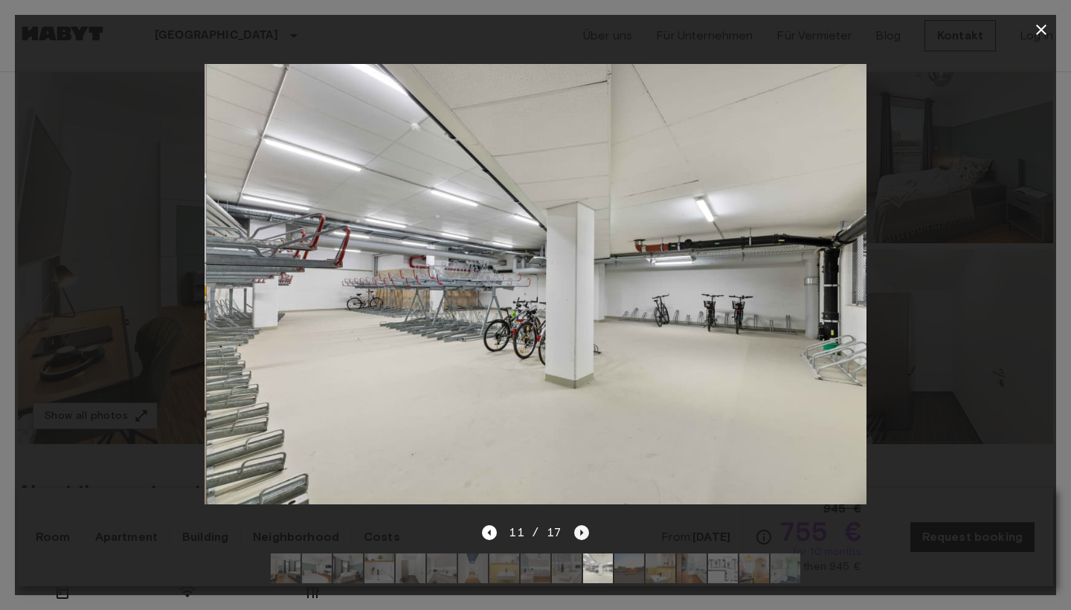
click at [579, 533] on icon "Next image" at bounding box center [581, 532] width 15 height 15
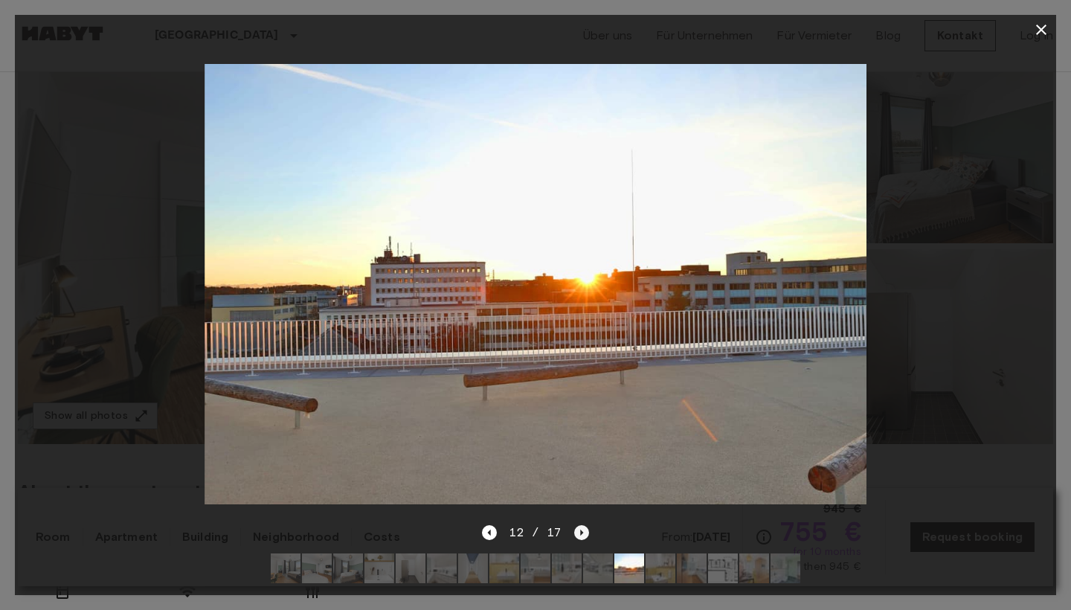
click at [579, 533] on icon "Next image" at bounding box center [581, 532] width 15 height 15
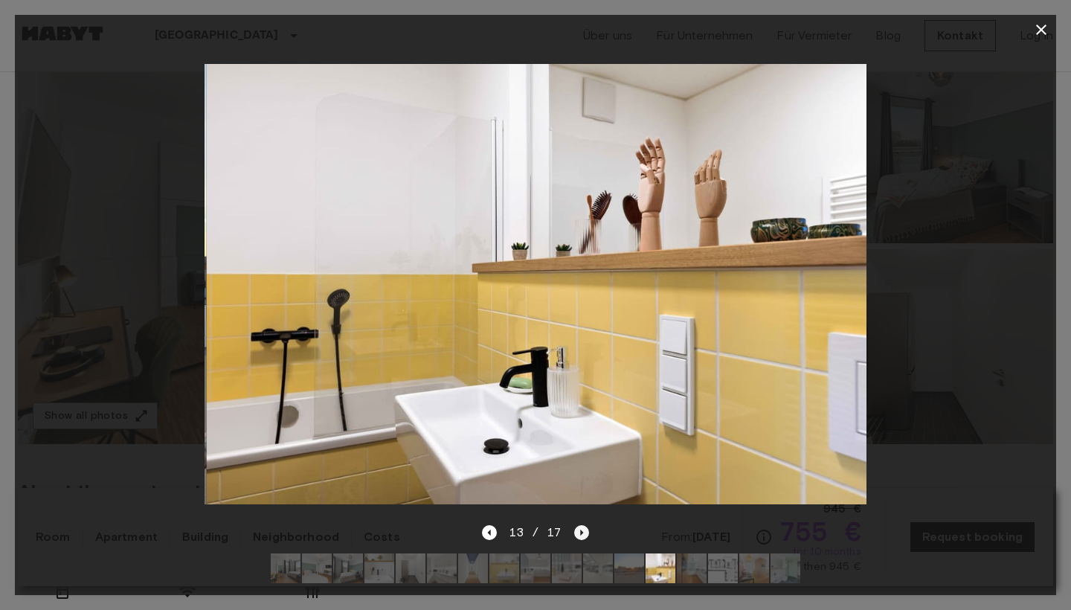
click at [579, 533] on icon "Next image" at bounding box center [581, 532] width 15 height 15
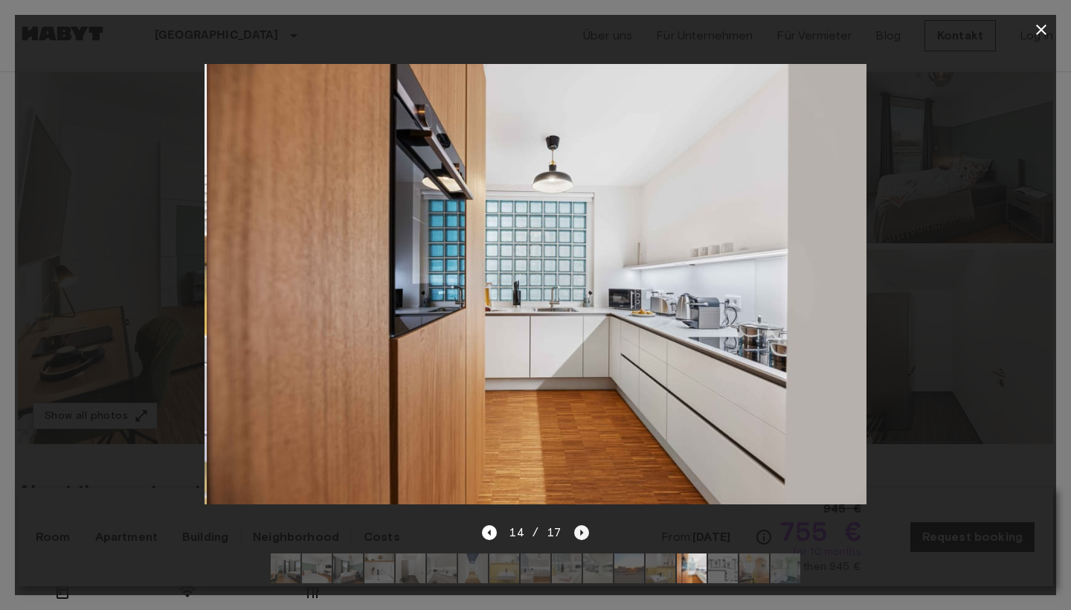
click at [579, 533] on icon "Next image" at bounding box center [581, 532] width 15 height 15
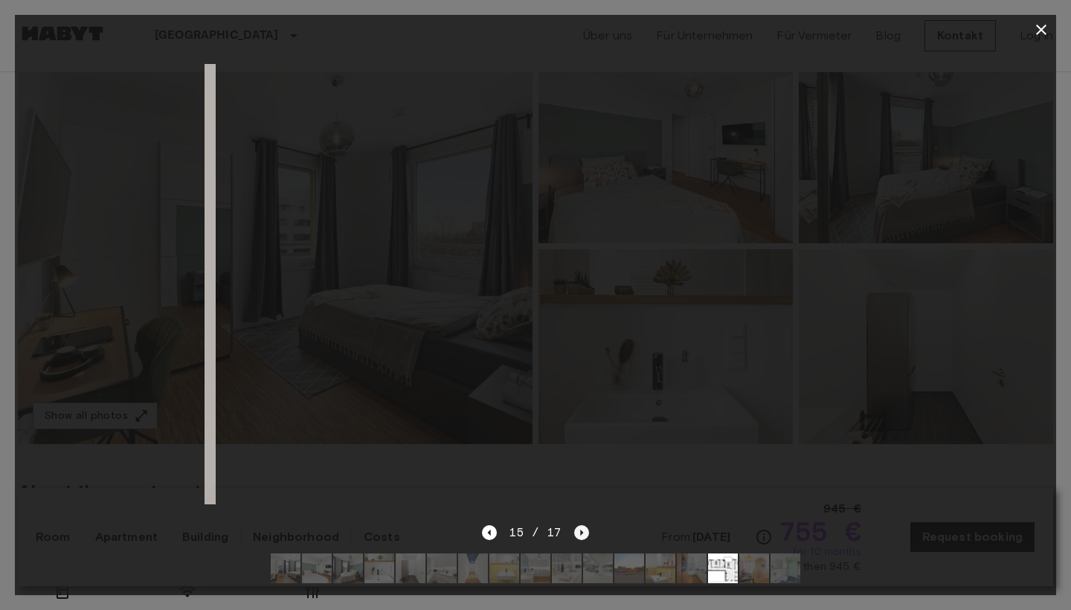
click at [579, 533] on icon "Next image" at bounding box center [581, 532] width 15 height 15
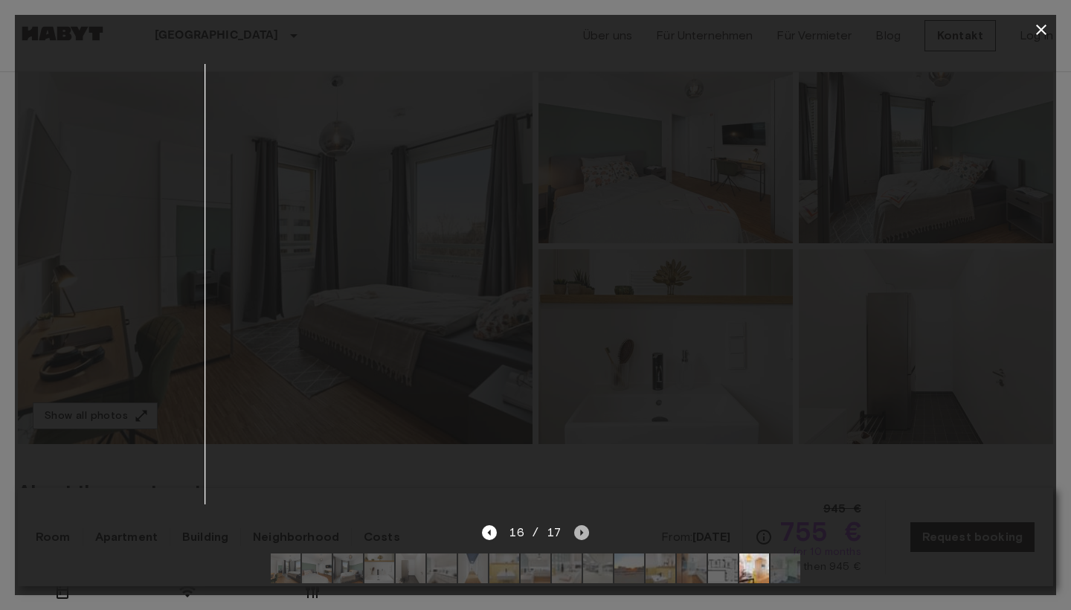
click at [579, 533] on icon "Next image" at bounding box center [581, 532] width 15 height 15
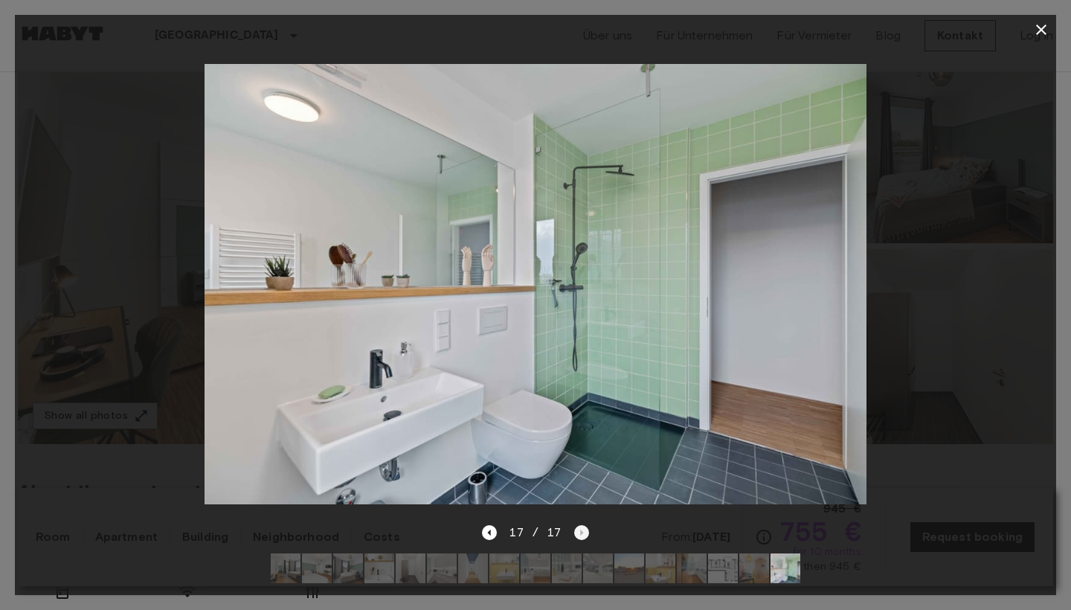
click at [579, 533] on div "17 / 17" at bounding box center [535, 533] width 106 height 18
click at [1039, 32] on icon "button" at bounding box center [1041, 30] width 10 height 10
